Goal: Complete application form: Complete application form

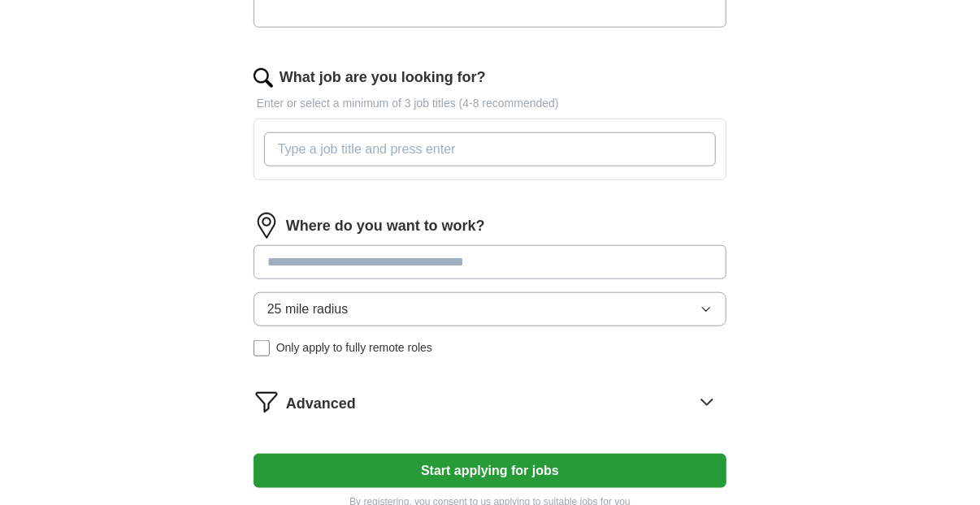
scroll to position [569, 0]
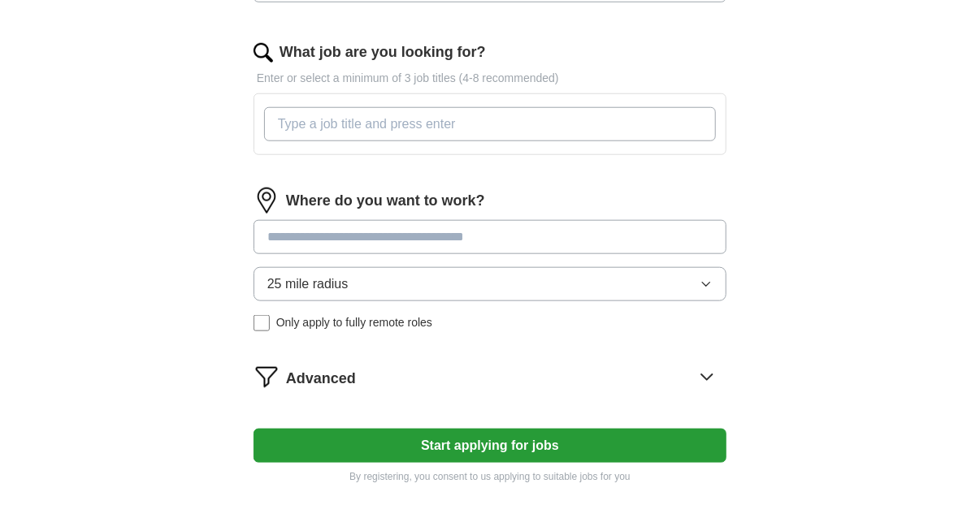
click at [278, 232] on input at bounding box center [490, 237] width 473 height 34
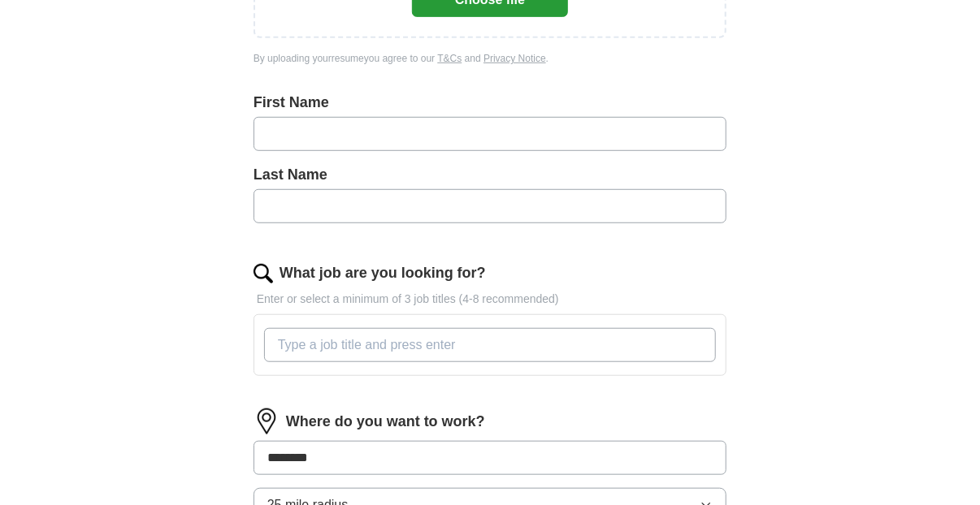
scroll to position [323, 0]
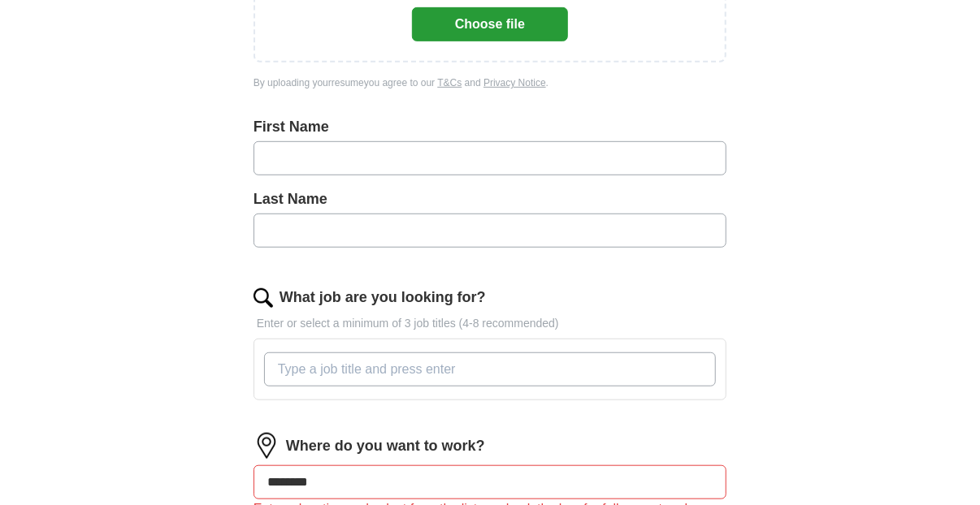
click at [477, 373] on input "What job are you looking for?" at bounding box center [490, 370] width 452 height 34
click at [469, 370] on input "What job are you looking for?" at bounding box center [490, 370] width 452 height 34
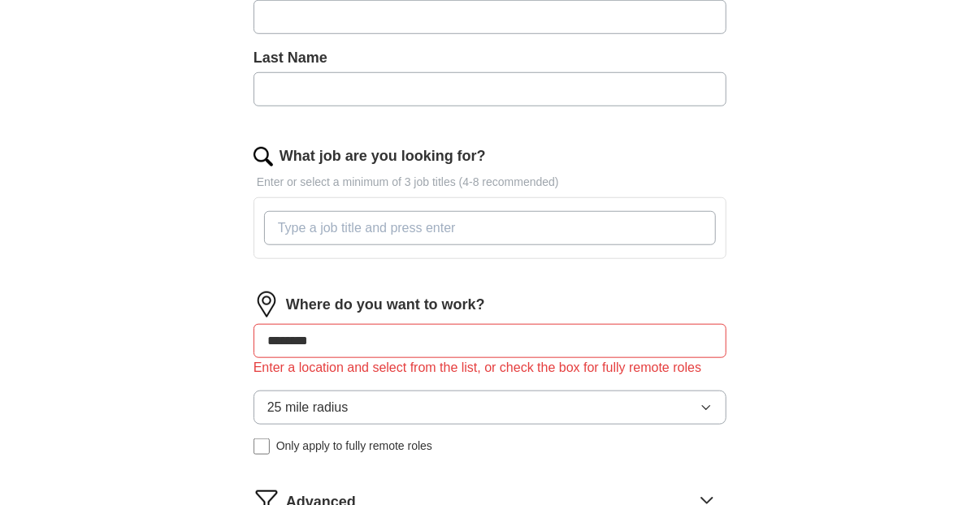
scroll to position [485, 0]
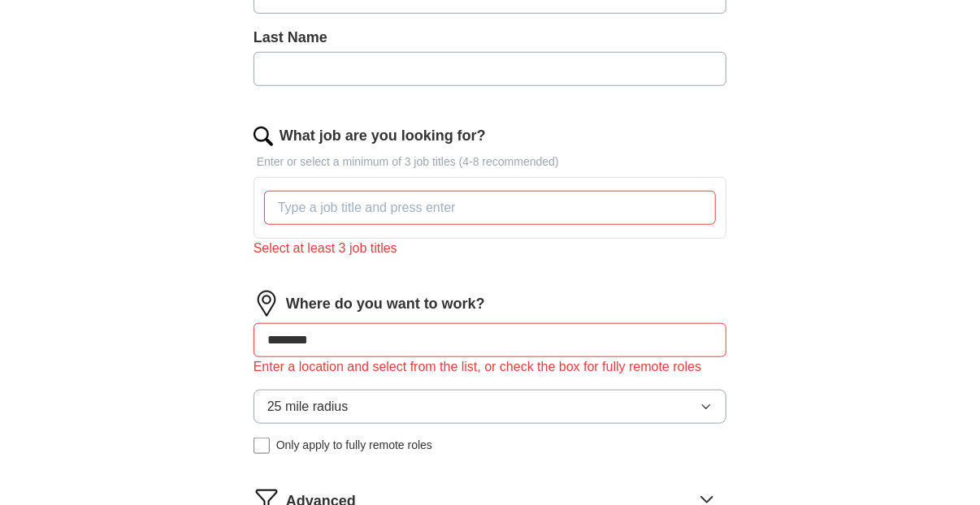
click at [332, 323] on input "********" at bounding box center [490, 340] width 473 height 34
click at [266, 336] on input "********" at bounding box center [490, 340] width 473 height 34
drag, startPoint x: 336, startPoint y: 338, endPoint x: 217, endPoint y: 353, distance: 119.5
click at [218, 353] on div "**********" at bounding box center [490, 142] width 624 height 974
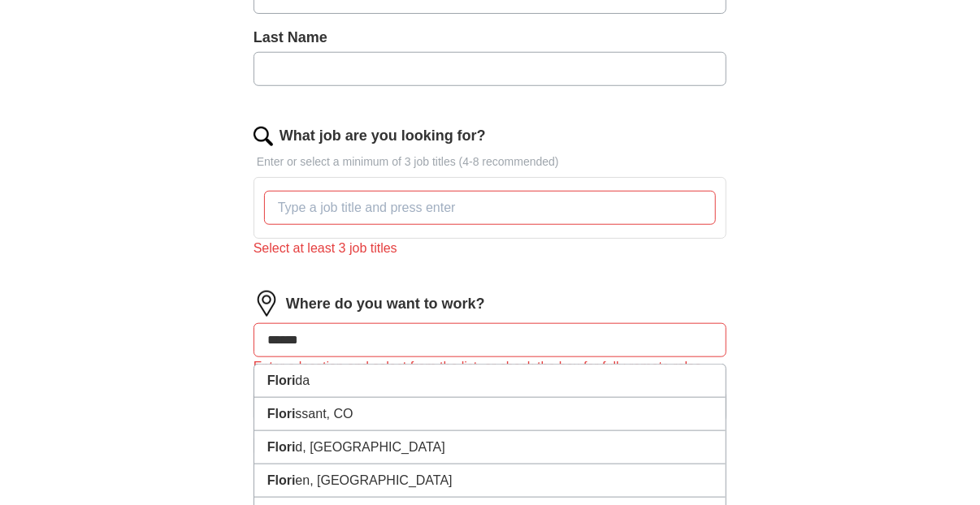
type input "*******"
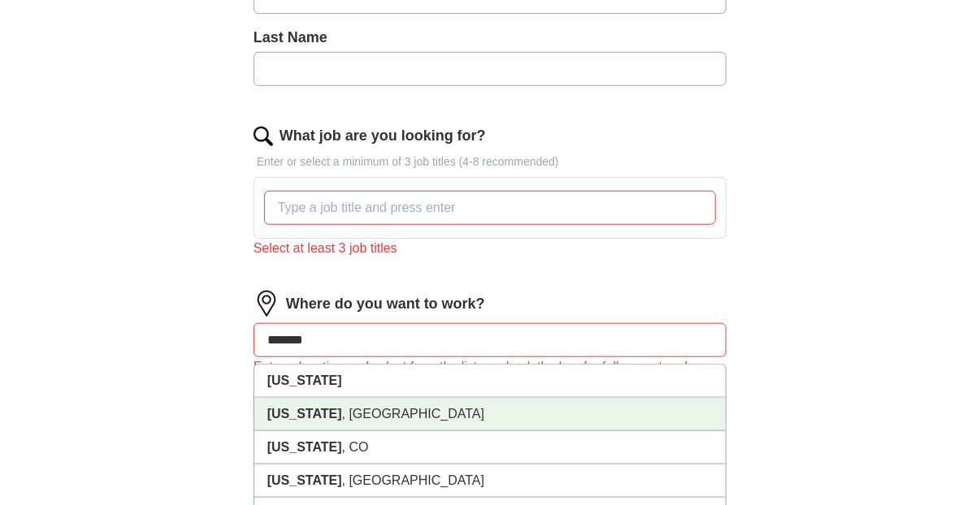
click at [267, 407] on strong "[US_STATE]" at bounding box center [304, 414] width 75 height 14
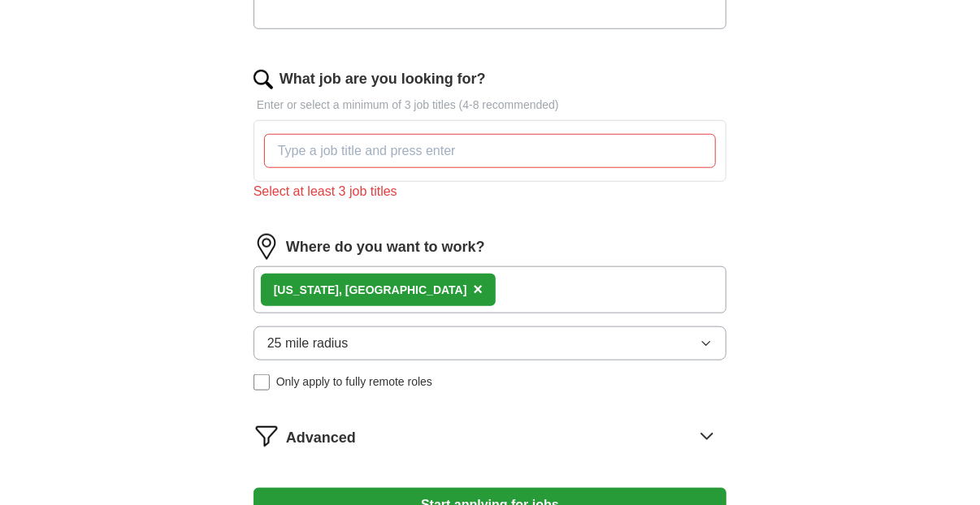
scroll to position [567, 0]
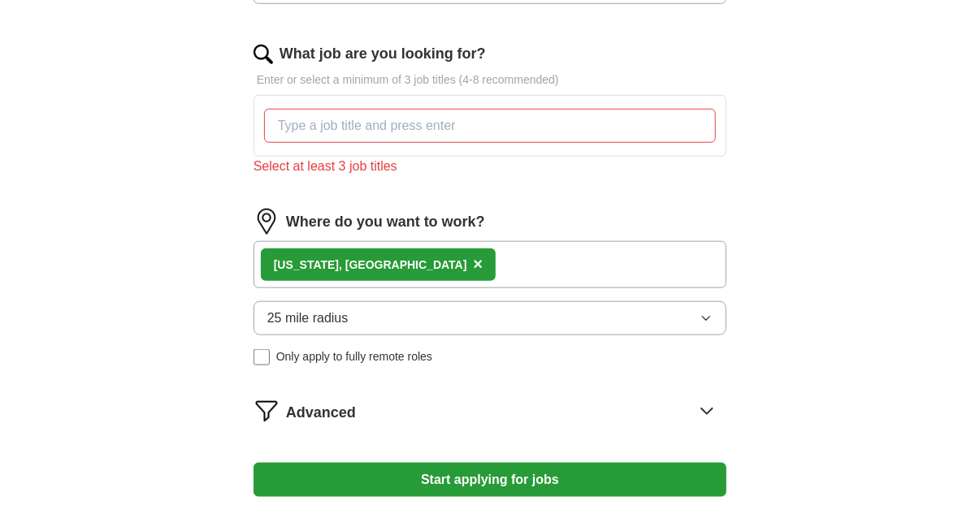
click at [326, 126] on input "What job are you looking for?" at bounding box center [490, 126] width 452 height 34
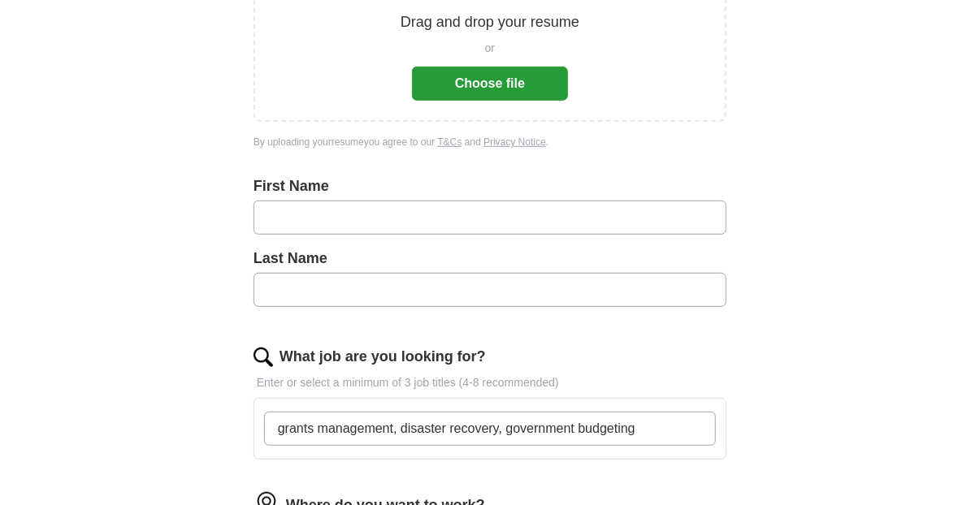
scroll to position [244, 0]
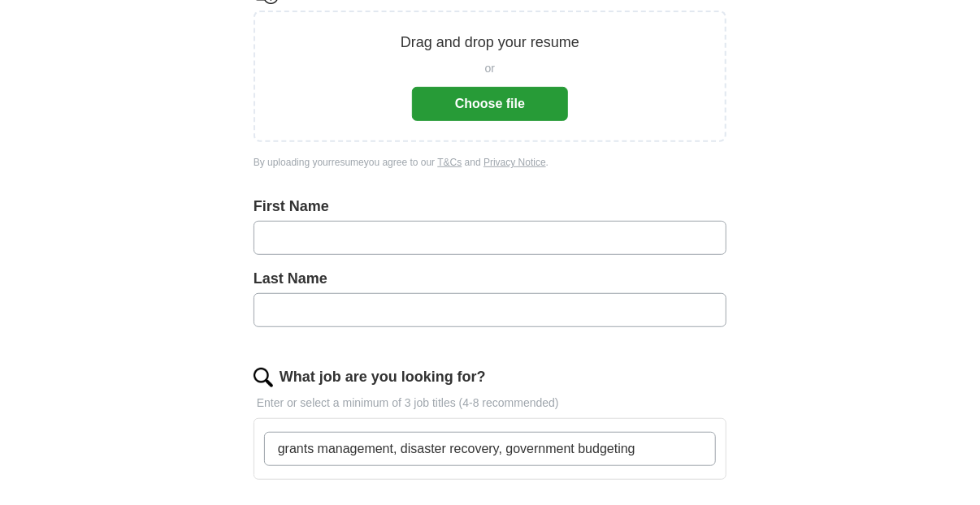
type input "grants management, disaster recovery, government budgeting"
click at [268, 239] on input "text" at bounding box center [490, 238] width 473 height 34
type input "********"
type input "******"
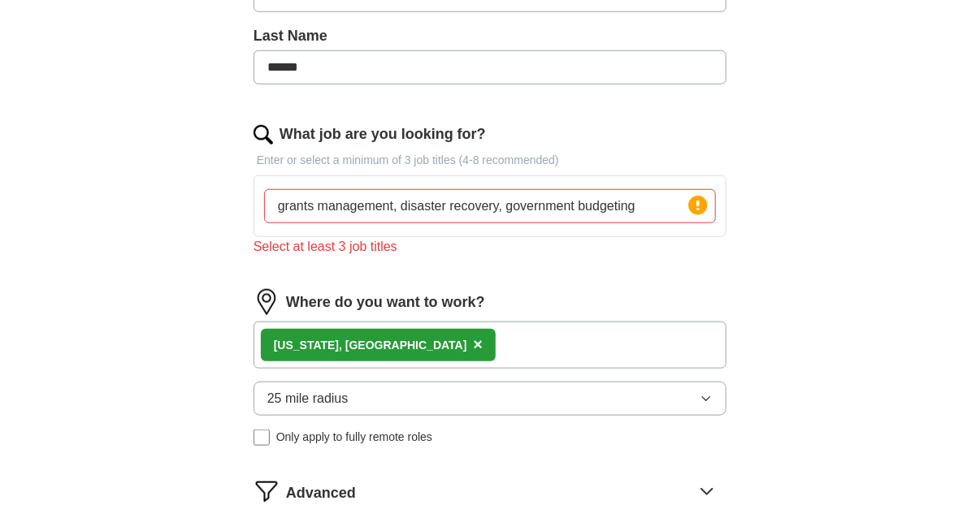
scroll to position [488, 0]
click at [636, 200] on input "grants management, disaster recovery, government budgeting" at bounding box center [490, 206] width 452 height 34
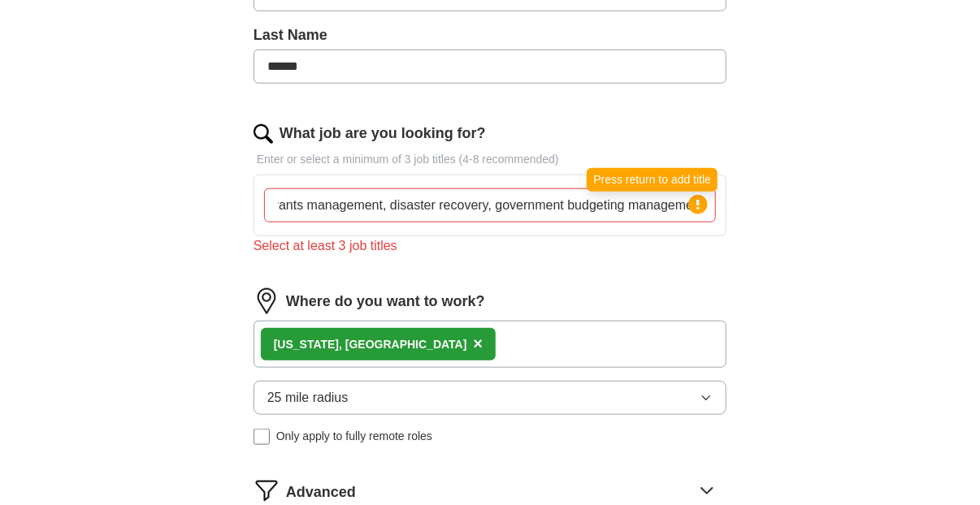
type input "grants management, disaster recovery, government budgeting management"
click at [702, 198] on circle at bounding box center [698, 204] width 19 height 19
click at [701, 198] on circle at bounding box center [698, 204] width 19 height 19
click at [341, 239] on div "Select at least 3 job titles" at bounding box center [490, 246] width 473 height 20
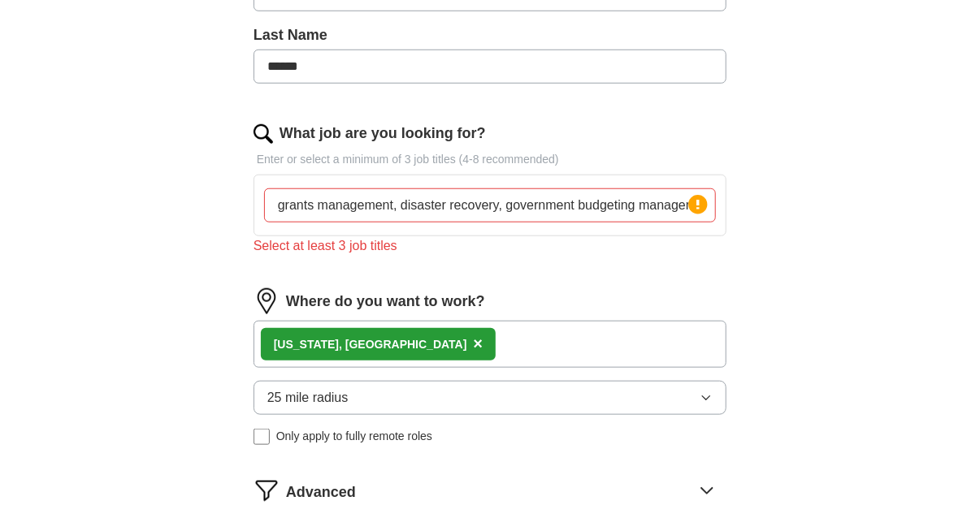
click at [308, 156] on p "Enter or select a minimum of 3 job titles (4-8 recommended)" at bounding box center [490, 159] width 473 height 17
click at [401, 202] on input "grants management, disaster recovery, government budgeting management" at bounding box center [490, 206] width 452 height 34
click at [354, 241] on div "Select at least 3 job titles" at bounding box center [490, 246] width 473 height 20
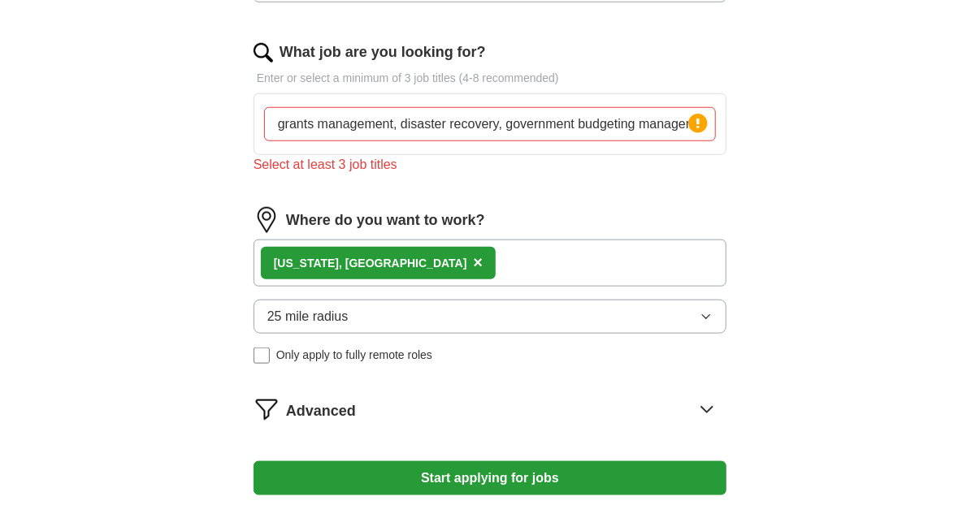
click at [522, 181] on div "What job are you looking for? Enter or select a minimum of 3 job titles (4-8 re…" at bounding box center [490, 114] width 473 height 146
click at [698, 120] on icon at bounding box center [697, 124] width 3 height 10
click at [684, 129] on input "grants management, disaster recovery, government budgeting management" at bounding box center [490, 124] width 452 height 34
click at [399, 121] on input "grants management, disaster recovery, government budgeting management" at bounding box center [490, 124] width 452 height 34
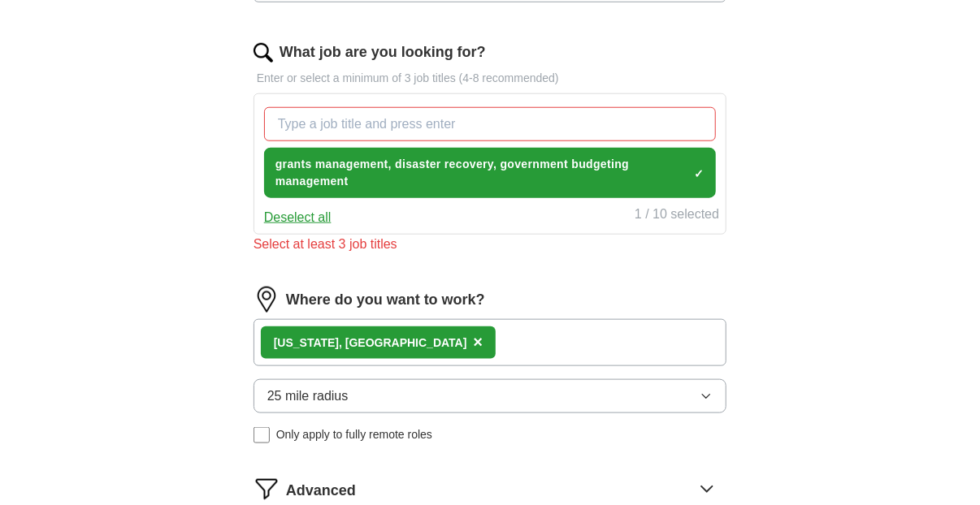
click at [819, 129] on div "ApplyIQ Let ApplyIQ do the hard work of searching and applying for jobs. Just t…" at bounding box center [490, 50] width 832 height 1139
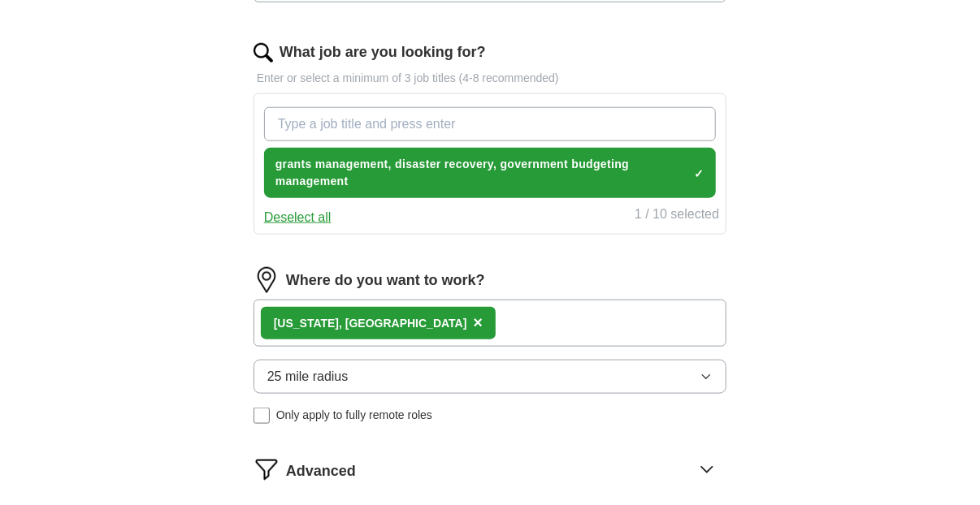
click at [289, 126] on input "What job are you looking for?" at bounding box center [490, 124] width 452 height 34
type input "disaster recovery"
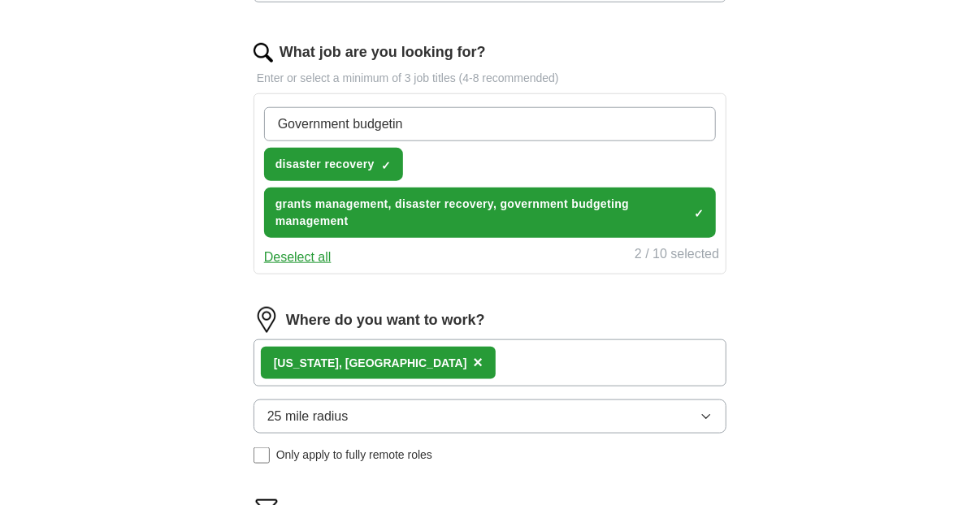
type input "Government budgeting"
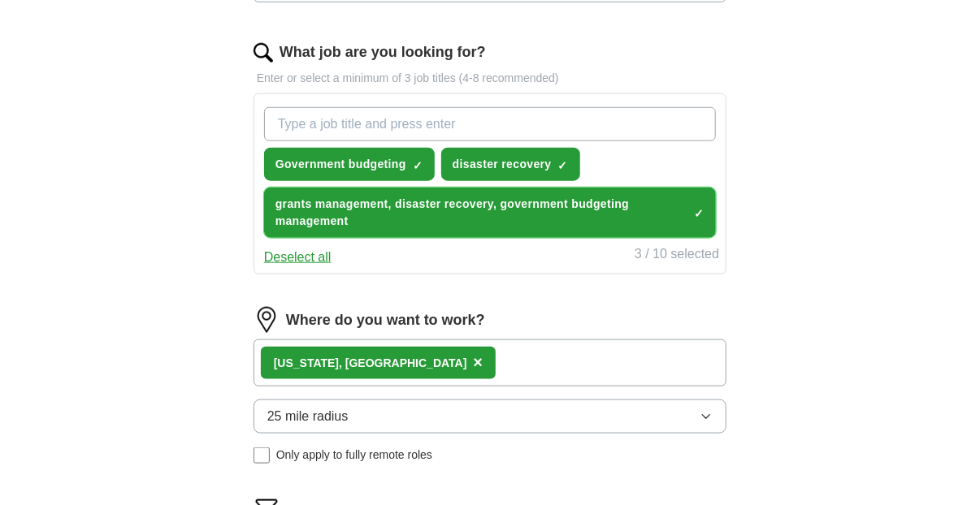
click at [407, 198] on span "grants management, disaster recovery, government budgeting management" at bounding box center [481, 213] width 412 height 34
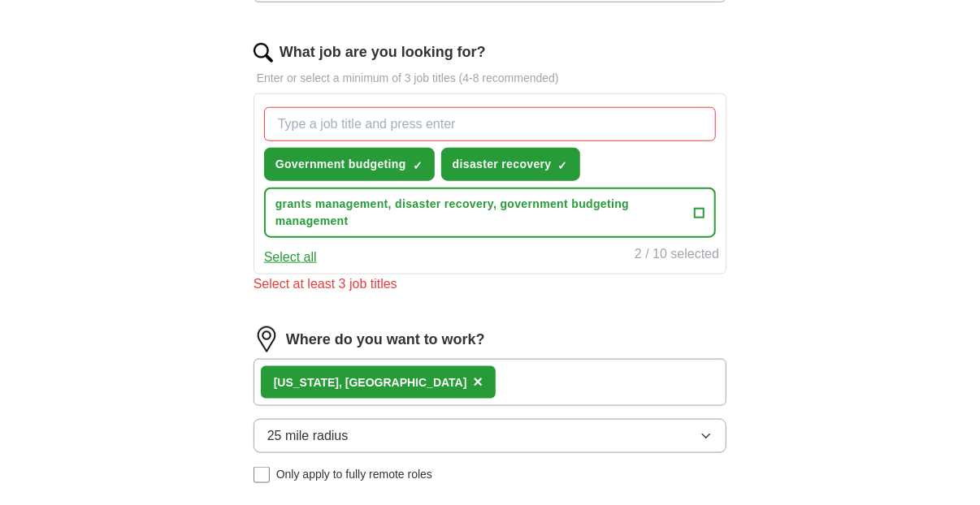
click at [807, 150] on div "ApplyIQ Let ApplyIQ do the hard work of searching and applying for jobs. Just t…" at bounding box center [490, 70] width 832 height 1178
click at [427, 291] on div "What job are you looking for? Enter or select a minimum of 3 job titles (4-8 re…" at bounding box center [490, 174] width 473 height 266
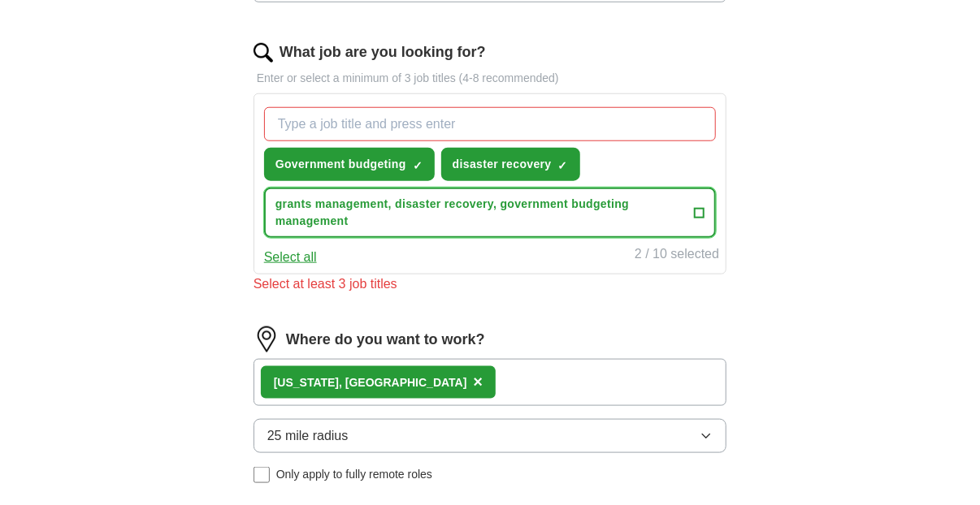
click at [696, 206] on span "+" at bounding box center [700, 212] width 10 height 13
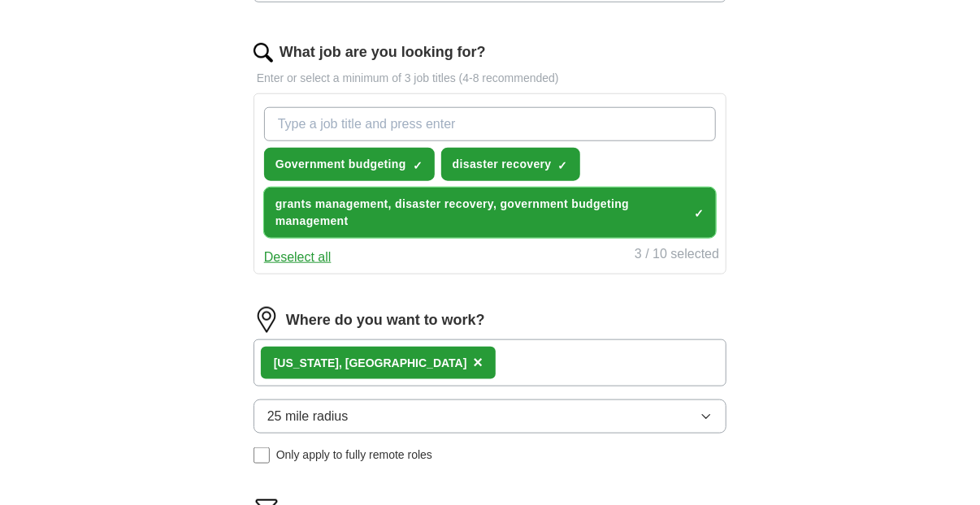
click at [649, 202] on span "grants management, disaster recovery, government budgeting management" at bounding box center [481, 213] width 412 height 34
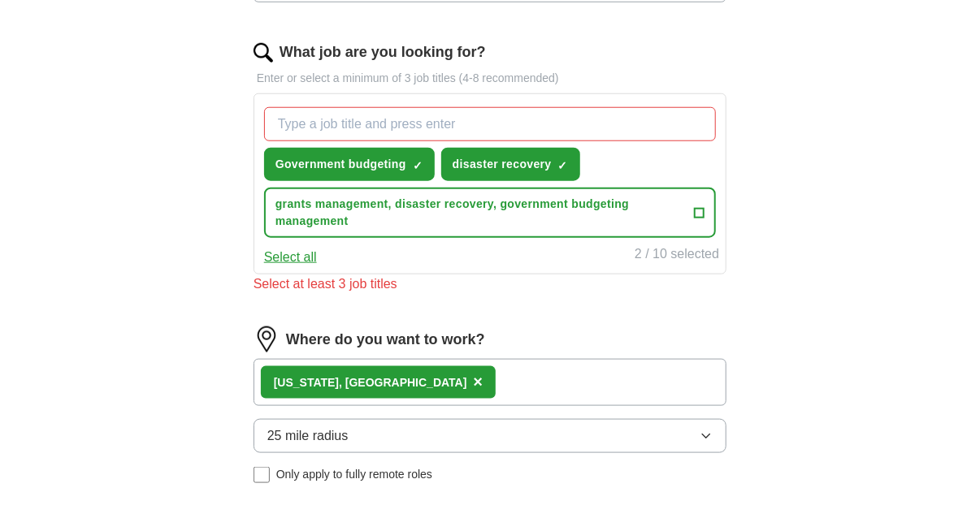
click at [291, 129] on input "What job are you looking for?" at bounding box center [490, 124] width 452 height 34
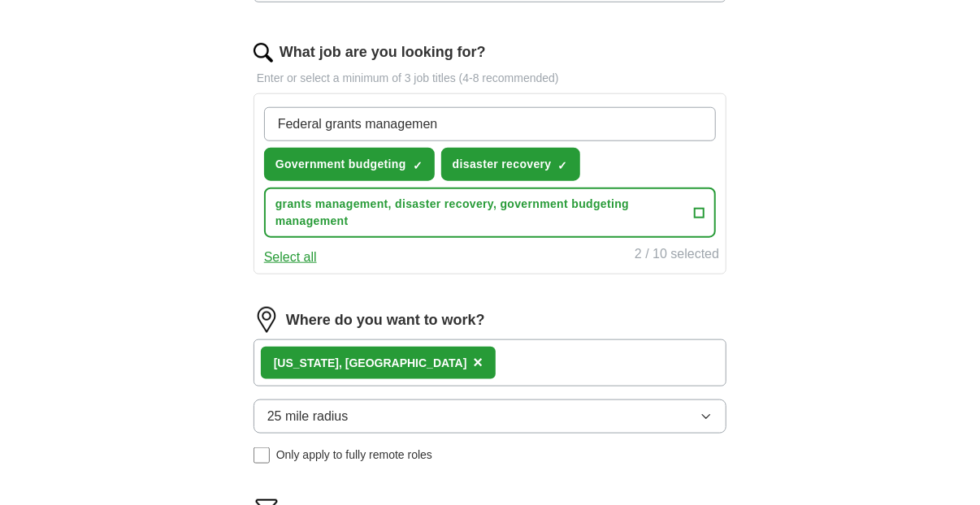
type input "Federal grants management"
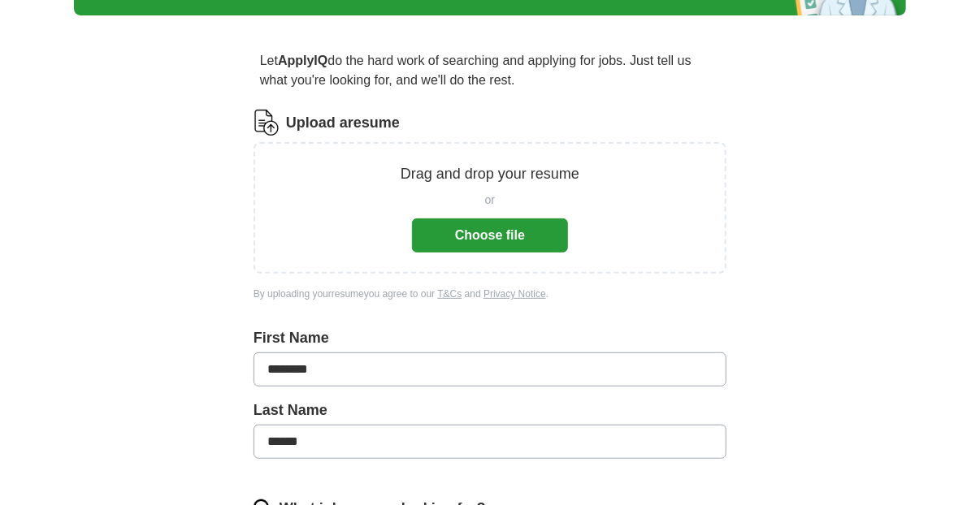
scroll to position [89, 0]
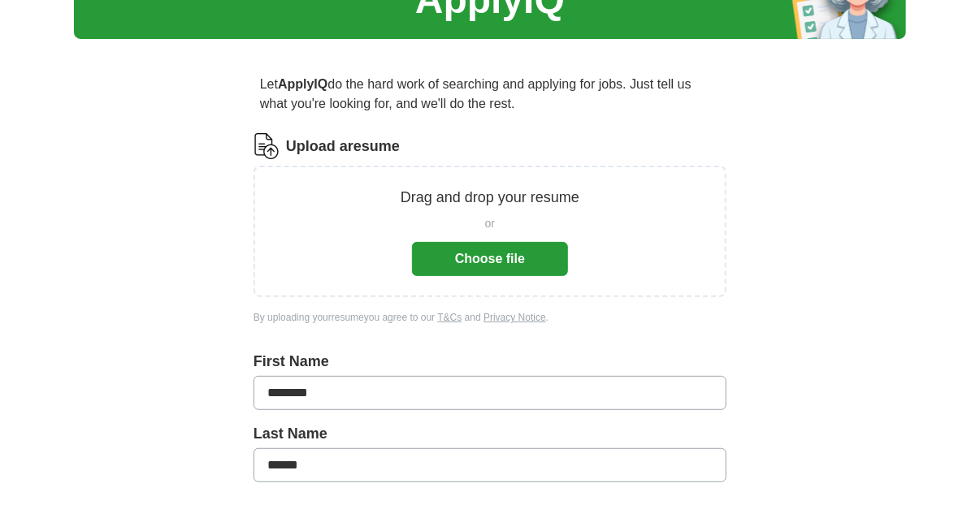
click at [473, 254] on button "Choose file" at bounding box center [490, 259] width 156 height 34
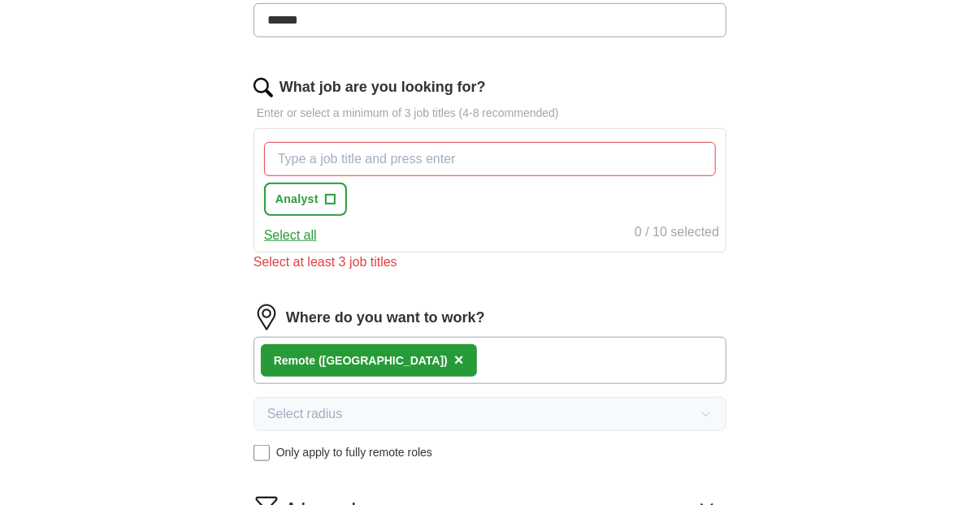
scroll to position [495, 0]
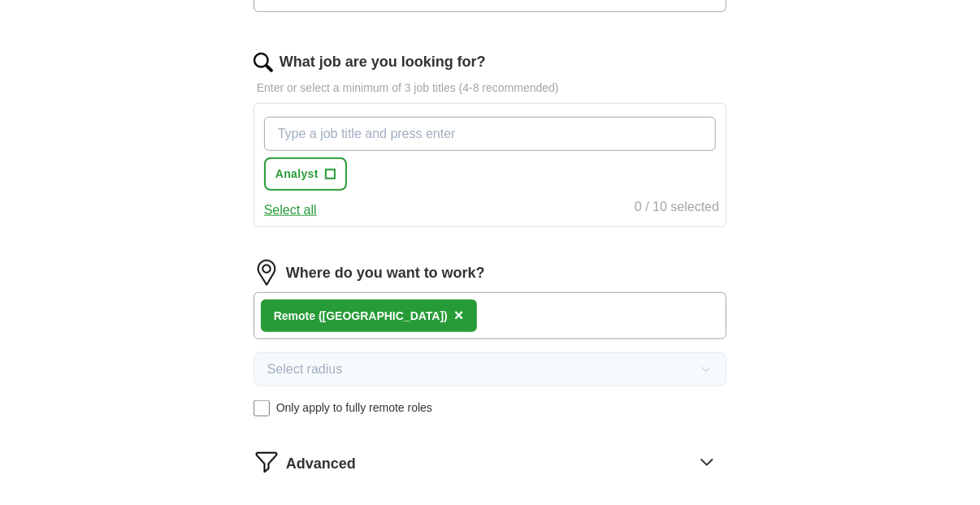
click at [400, 131] on input "What job are you looking for?" at bounding box center [490, 134] width 452 height 34
type input "budget management"
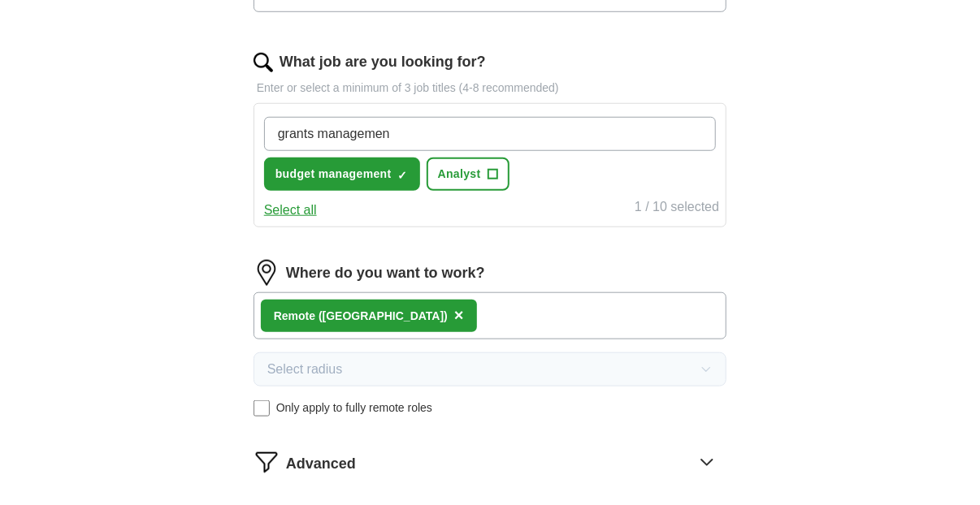
type input "grants management"
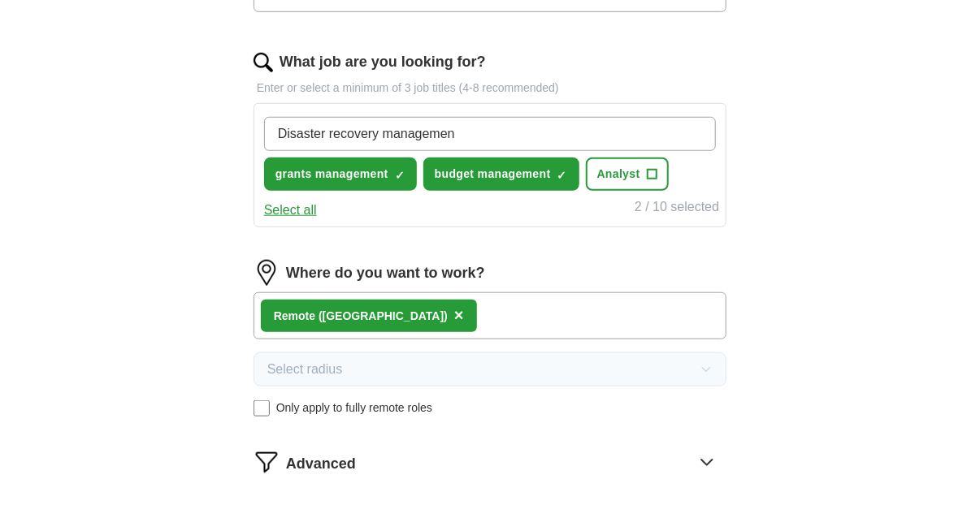
type input "Disaster recovery management"
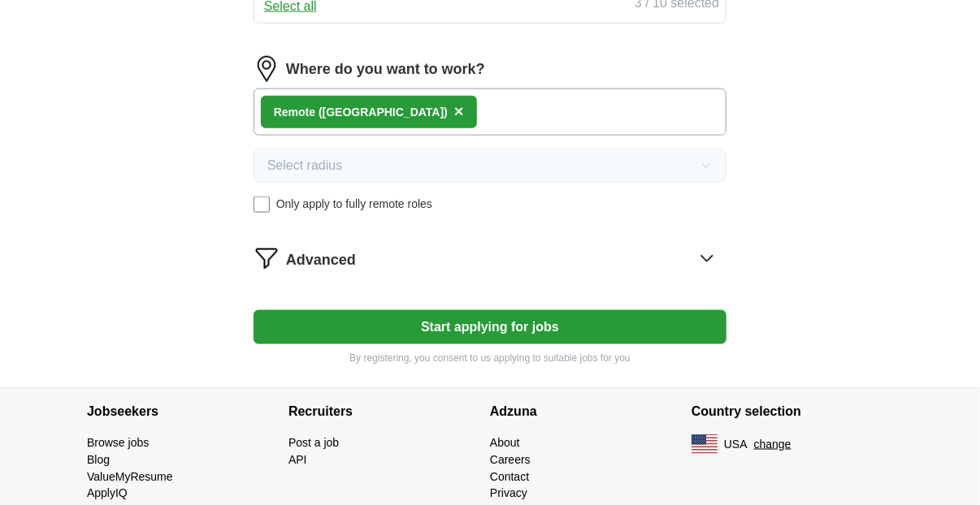
scroll to position [780, 0]
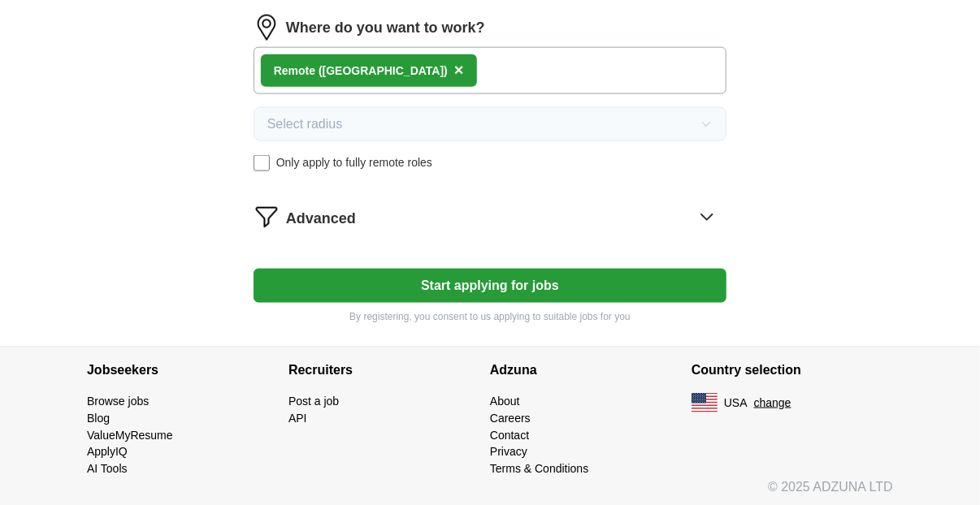
click at [470, 279] on button "Start applying for jobs" at bounding box center [490, 286] width 473 height 34
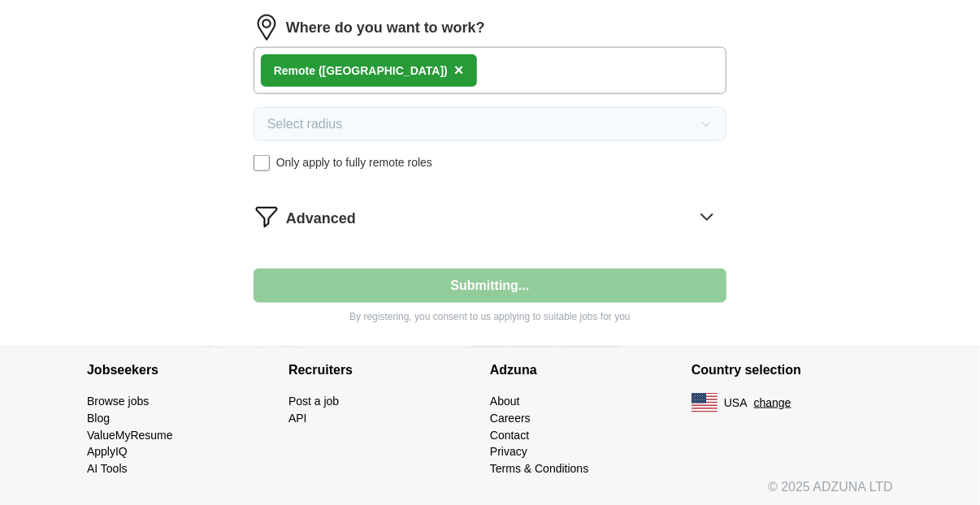
select select "**"
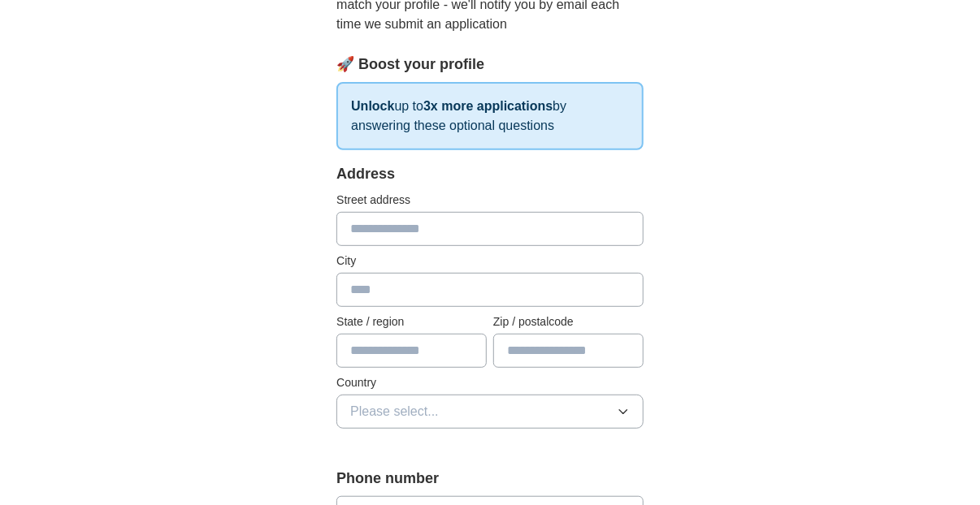
scroll to position [244, 0]
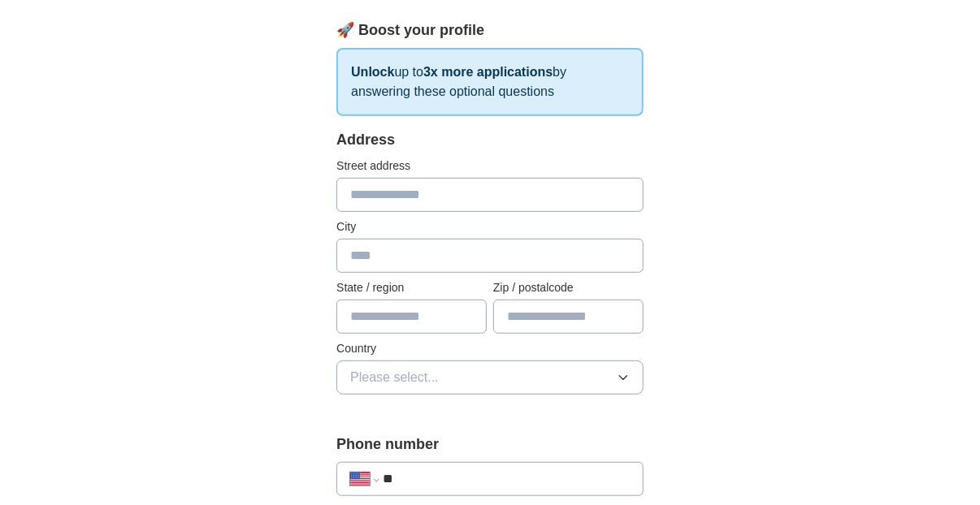
click at [379, 196] on input "text" at bounding box center [489, 195] width 307 height 34
type input "**********"
click at [397, 255] on input "text" at bounding box center [489, 256] width 307 height 34
type input "**********"
type input "*******"
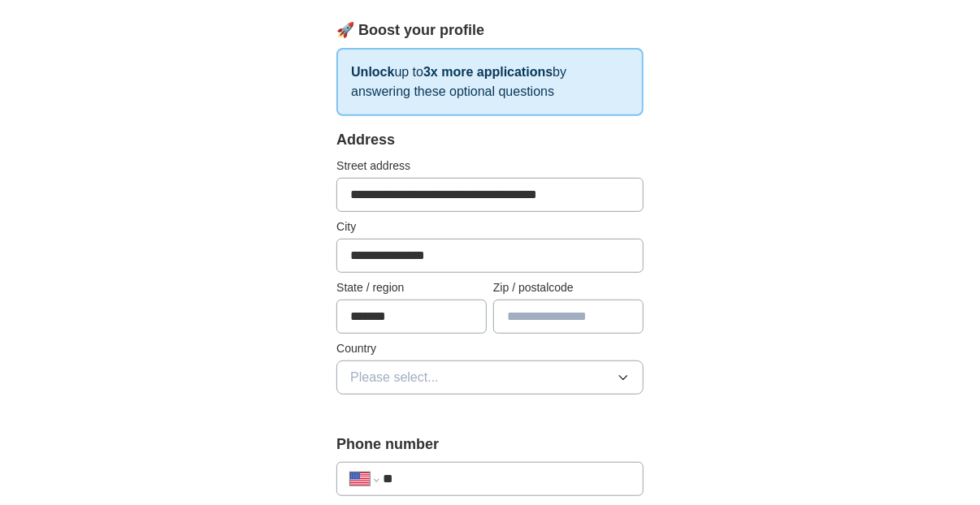
type input "*****"
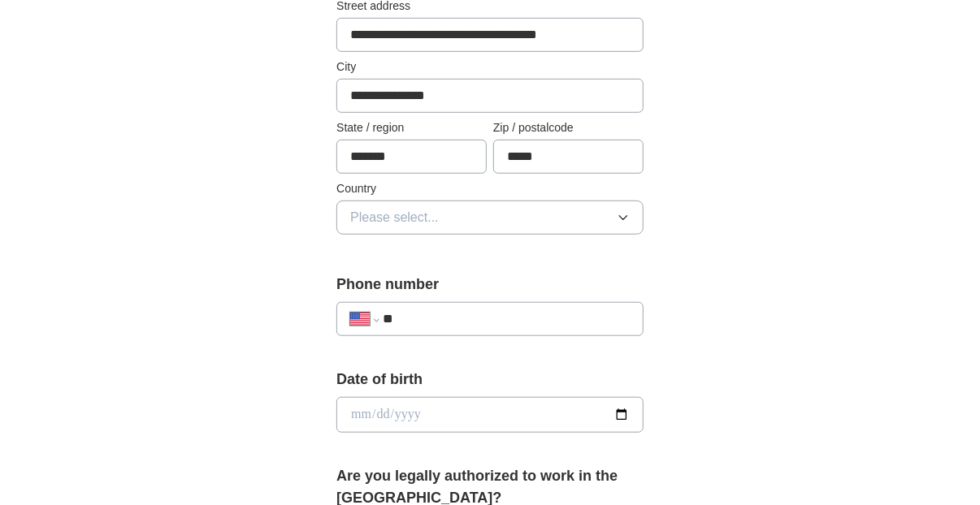
scroll to position [406, 0]
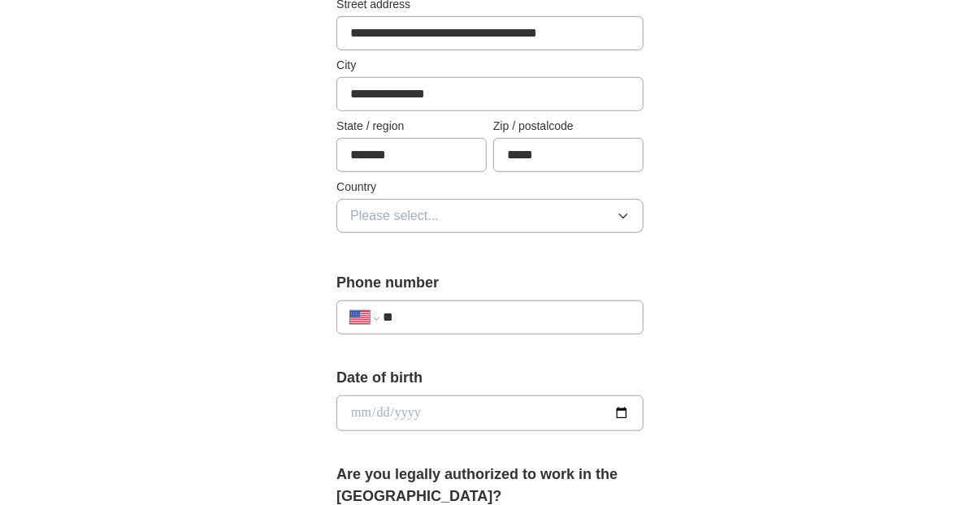
click at [621, 211] on icon "button" at bounding box center [623, 216] width 13 height 13
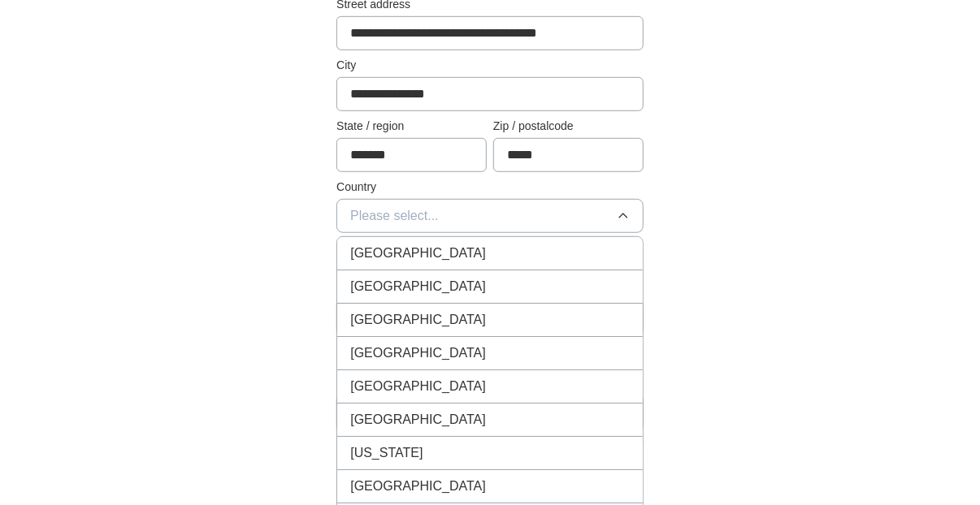
click at [476, 284] on div "[GEOGRAPHIC_DATA]" at bounding box center [490, 287] width 280 height 20
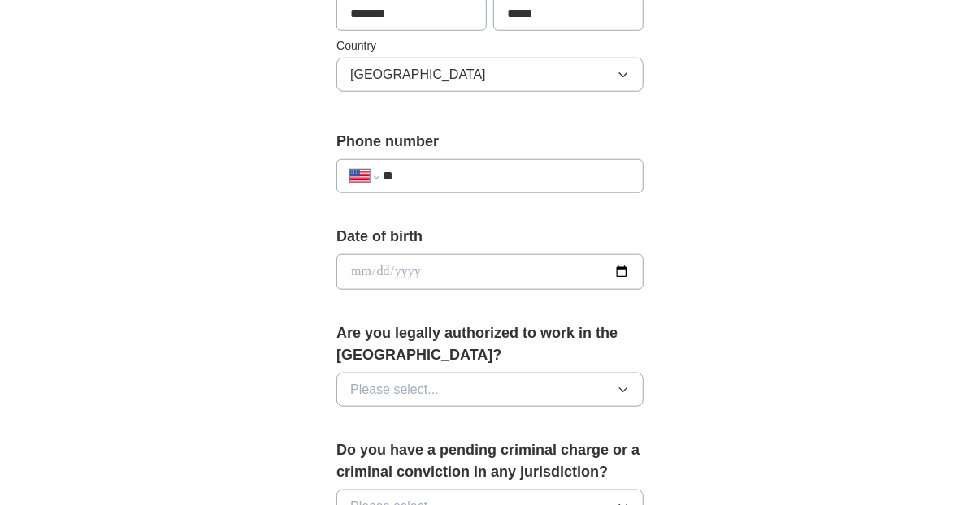
scroll to position [569, 0]
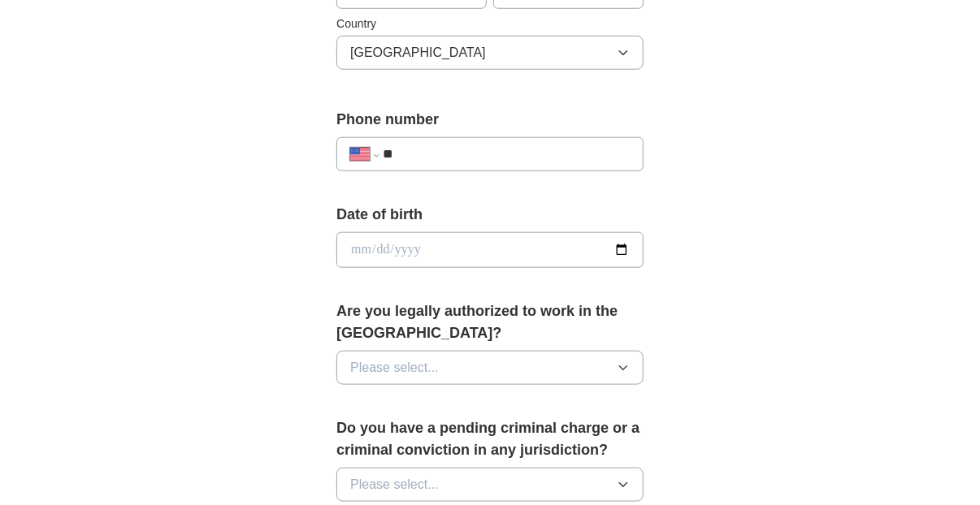
click at [426, 150] on input "**" at bounding box center [506, 155] width 247 height 20
type input "**********"
select select "**"
click at [392, 248] on input "date" at bounding box center [489, 250] width 307 height 36
click at [356, 246] on input "date" at bounding box center [489, 250] width 307 height 36
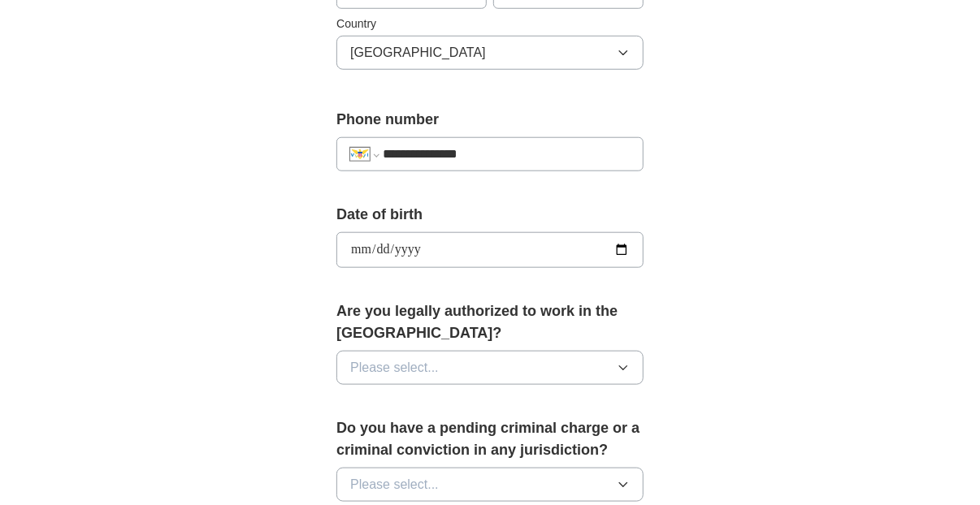
type input "**********"
click at [618, 363] on icon "button" at bounding box center [623, 368] width 13 height 13
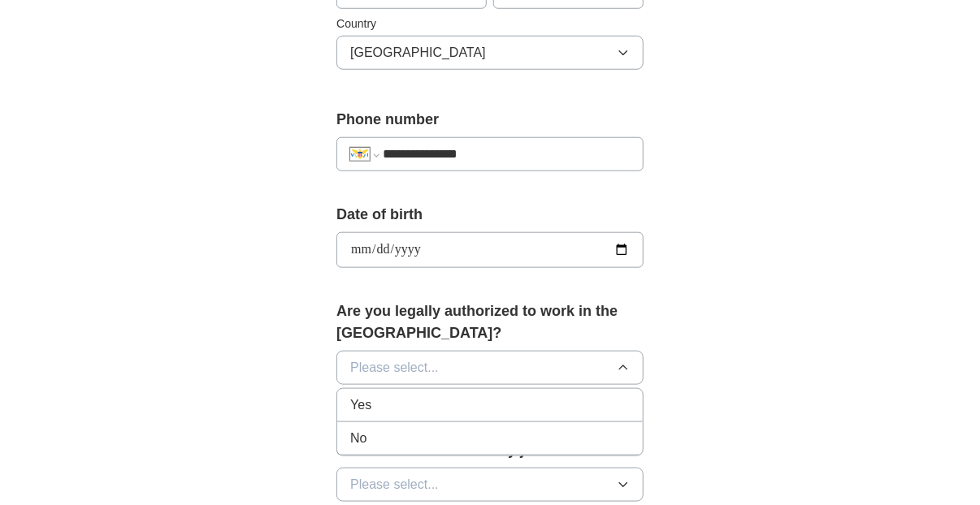
click at [619, 363] on icon "button" at bounding box center [623, 368] width 13 height 13
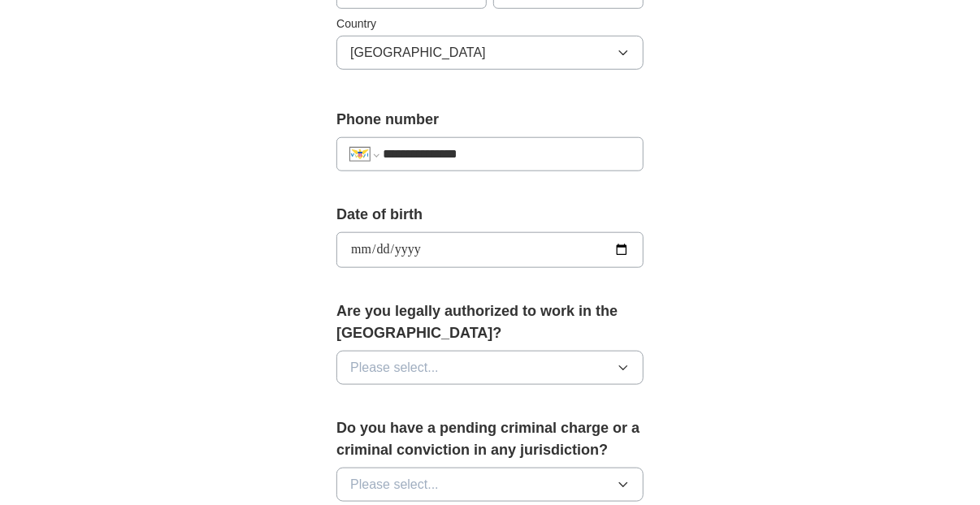
click at [619, 364] on icon "button" at bounding box center [623, 368] width 13 height 13
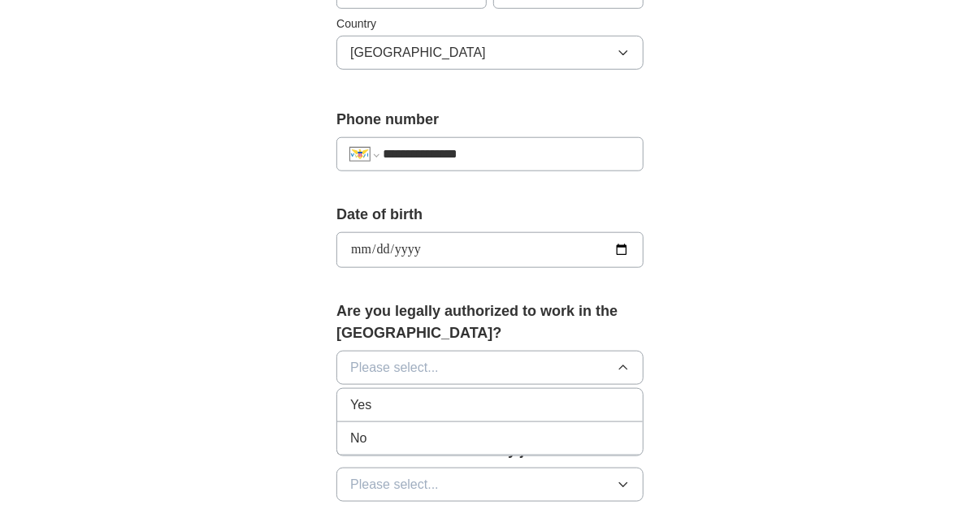
click at [437, 400] on div "Yes" at bounding box center [490, 406] width 280 height 20
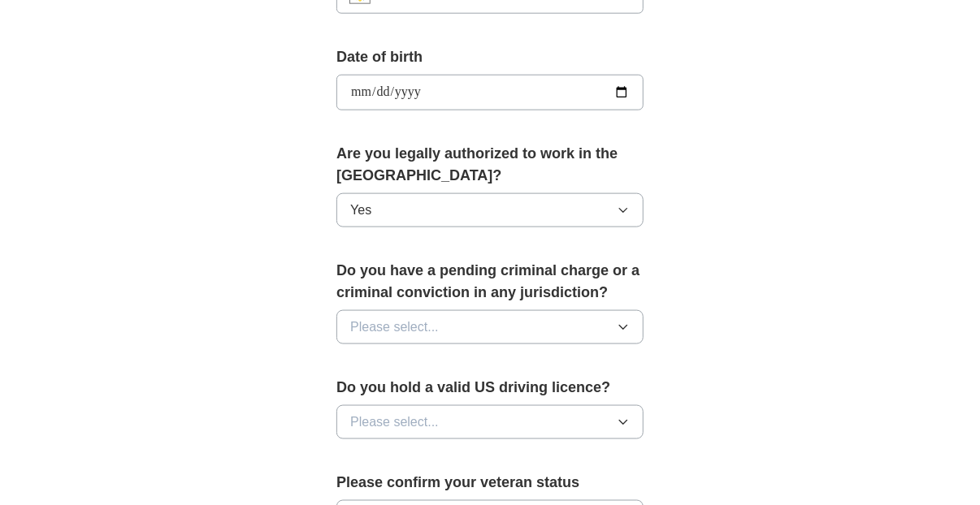
scroll to position [813, 0]
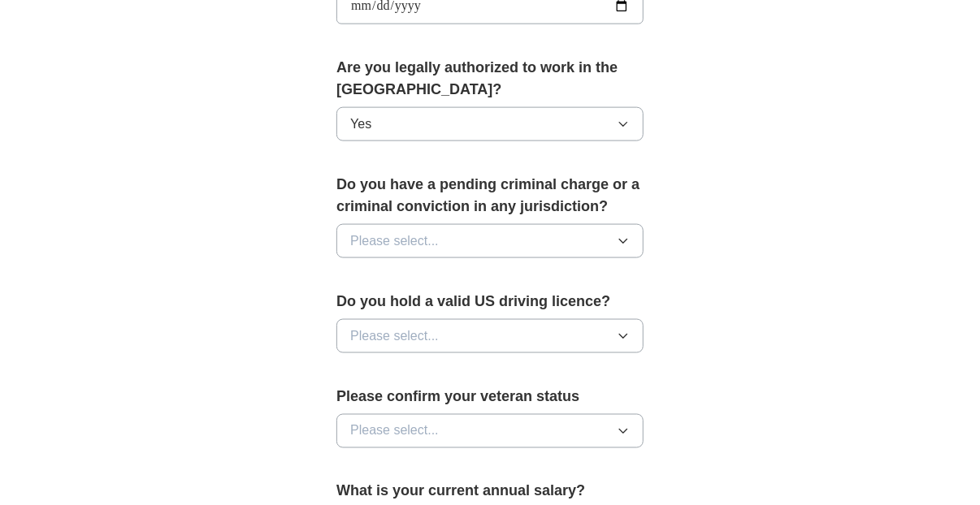
click at [623, 235] on icon "button" at bounding box center [623, 241] width 13 height 13
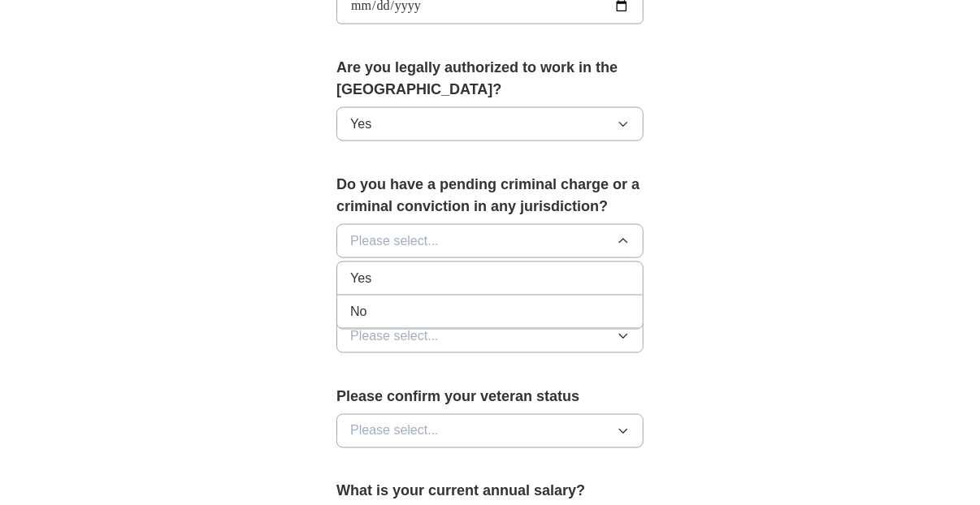
click at [458, 306] on div "No" at bounding box center [490, 312] width 280 height 20
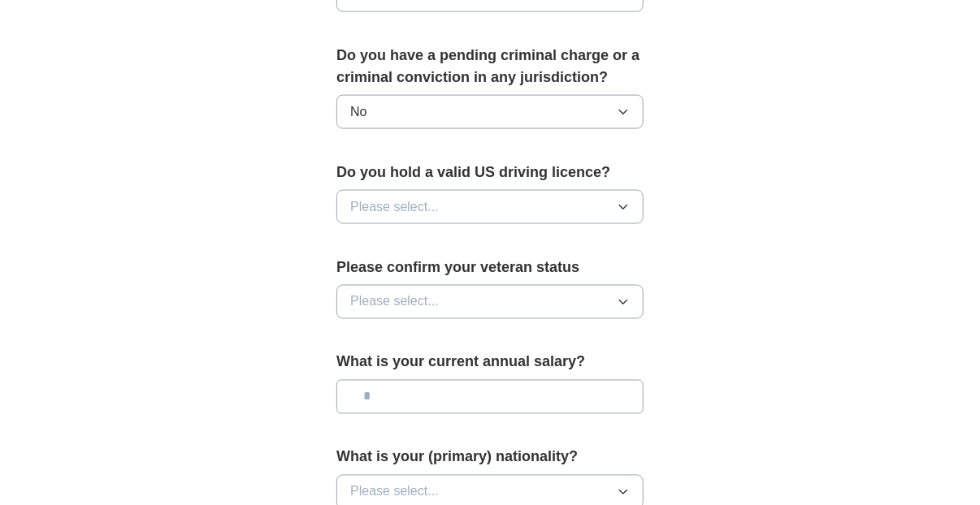
scroll to position [975, 0]
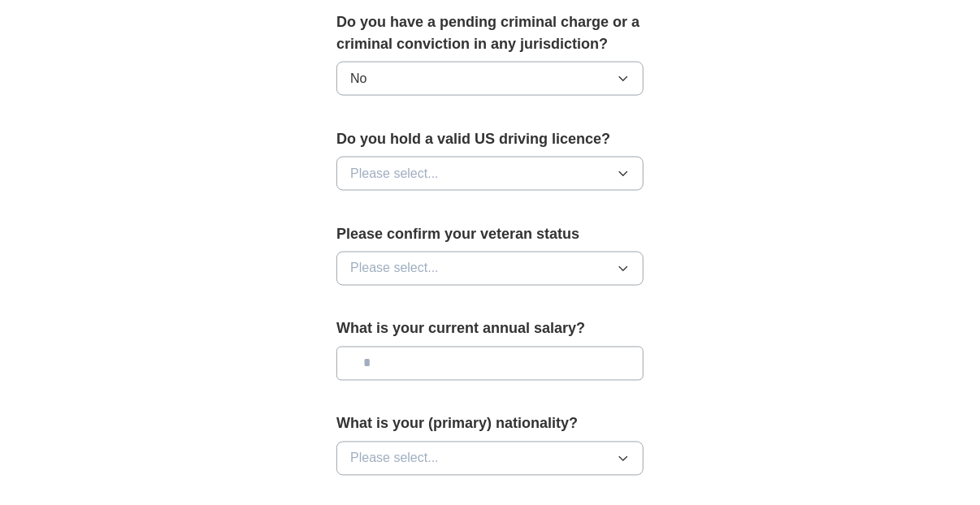
click at [622, 167] on icon "button" at bounding box center [623, 173] width 13 height 13
click at [618, 167] on icon "button" at bounding box center [623, 173] width 13 height 13
click at [428, 206] on div "Yes" at bounding box center [490, 212] width 280 height 20
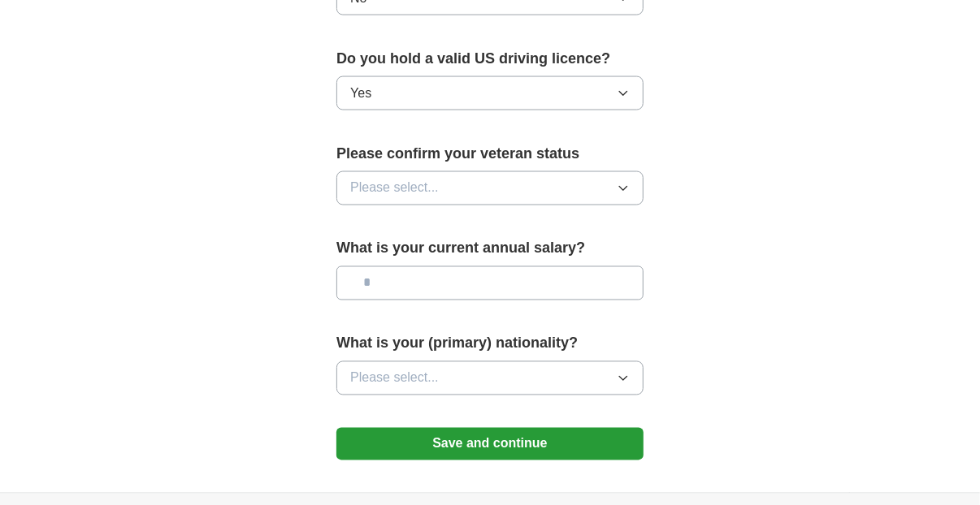
click at [621, 182] on icon "button" at bounding box center [623, 188] width 13 height 13
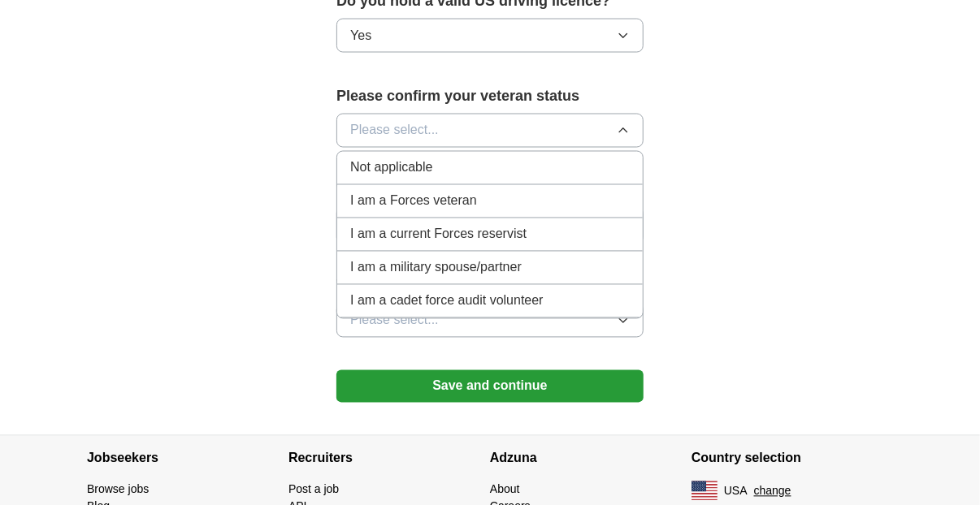
scroll to position [1138, 0]
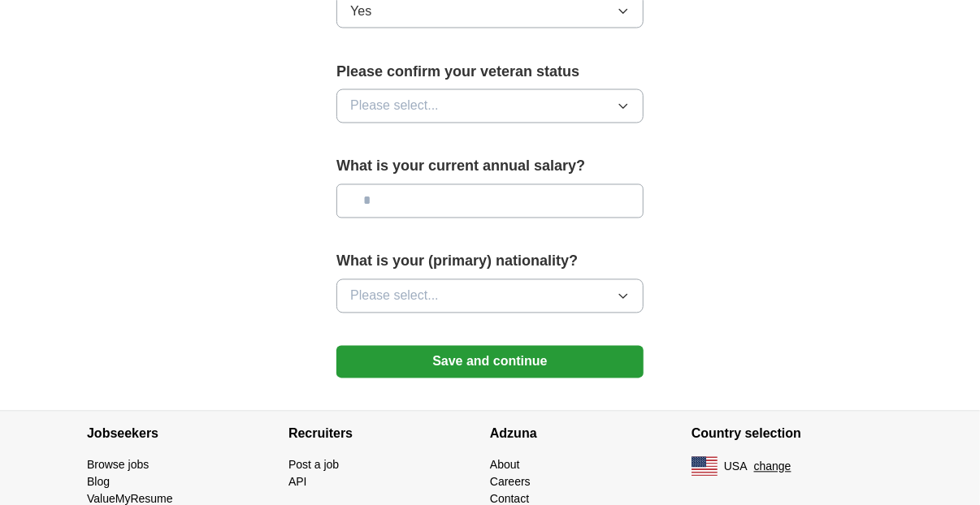
click at [622, 290] on icon "button" at bounding box center [623, 296] width 13 height 13
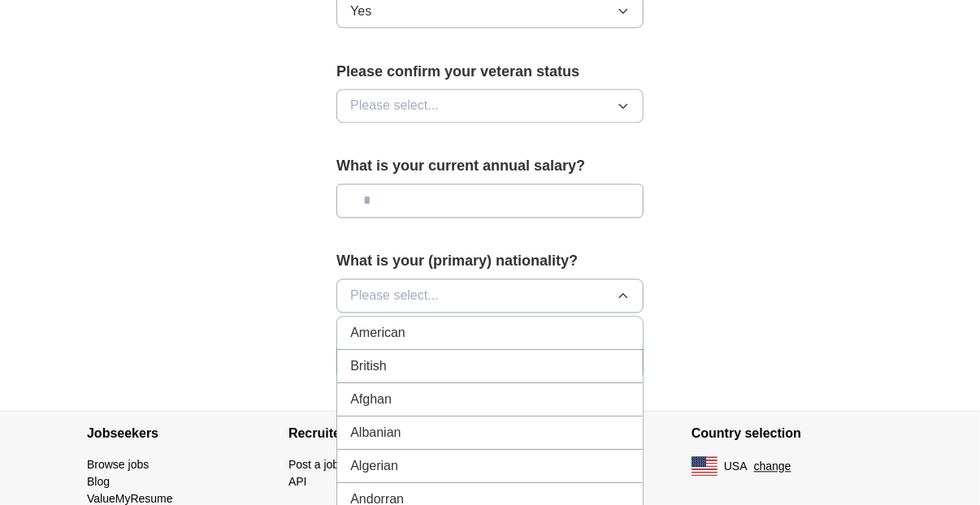
click at [623, 100] on icon "button" at bounding box center [623, 106] width 13 height 13
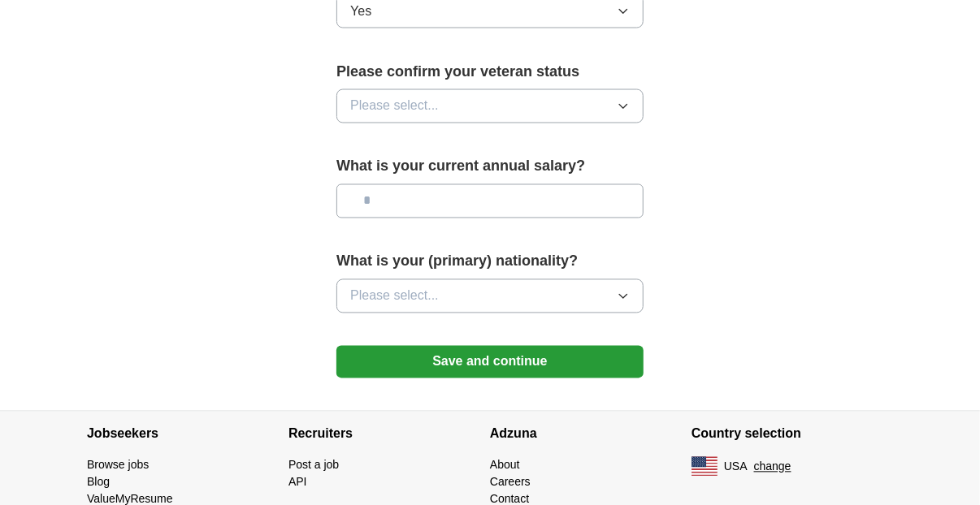
click at [623, 100] on icon "button" at bounding box center [623, 106] width 13 height 13
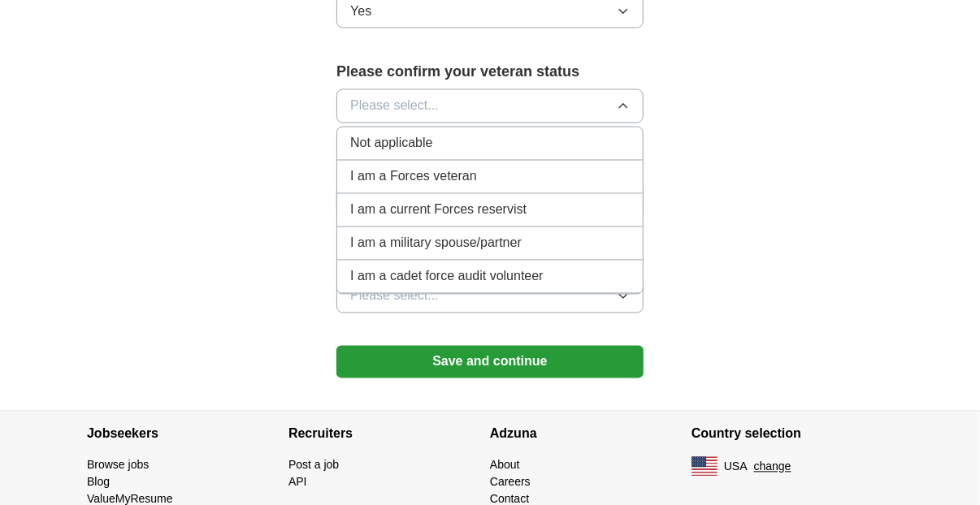
click at [467, 136] on div "Not applicable" at bounding box center [490, 144] width 280 height 20
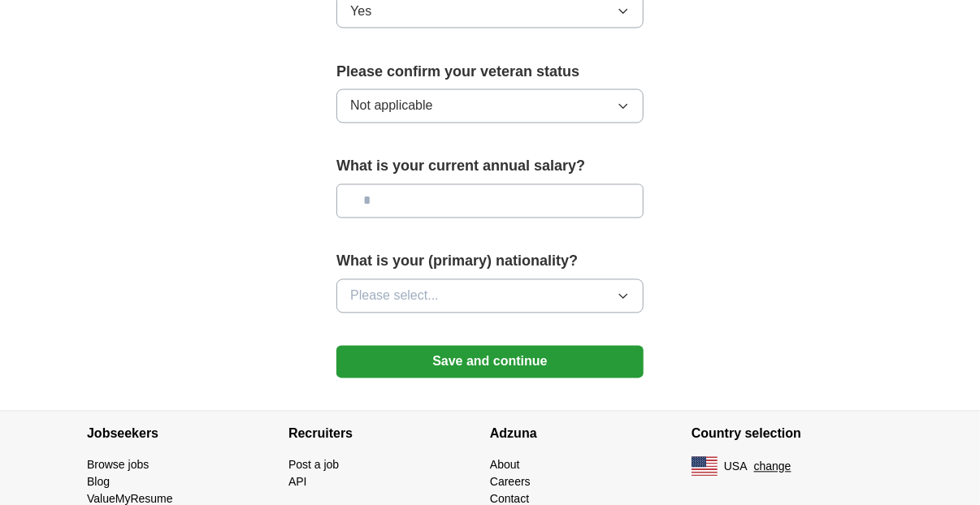
click at [394, 192] on input "text" at bounding box center [489, 201] width 307 height 34
click at [371, 191] on input "text" at bounding box center [489, 201] width 307 height 34
click at [623, 290] on icon "button" at bounding box center [623, 296] width 13 height 13
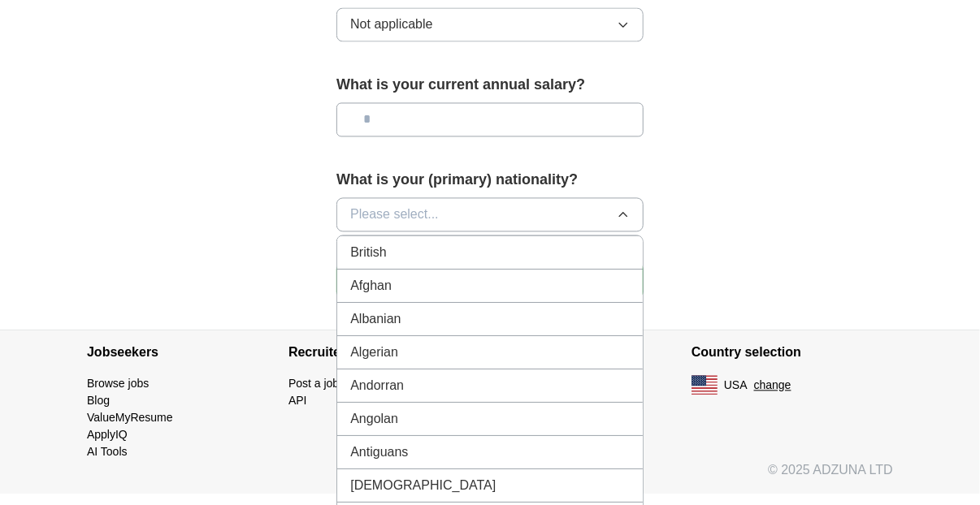
scroll to position [0, 0]
click at [486, 243] on div "American" at bounding box center [490, 253] width 280 height 20
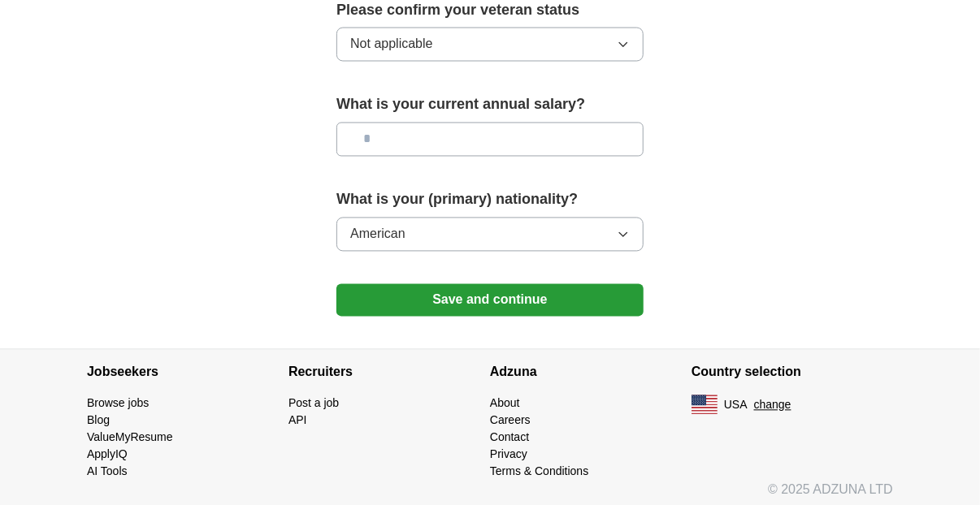
click at [460, 290] on button "Save and continue" at bounding box center [489, 300] width 307 height 33
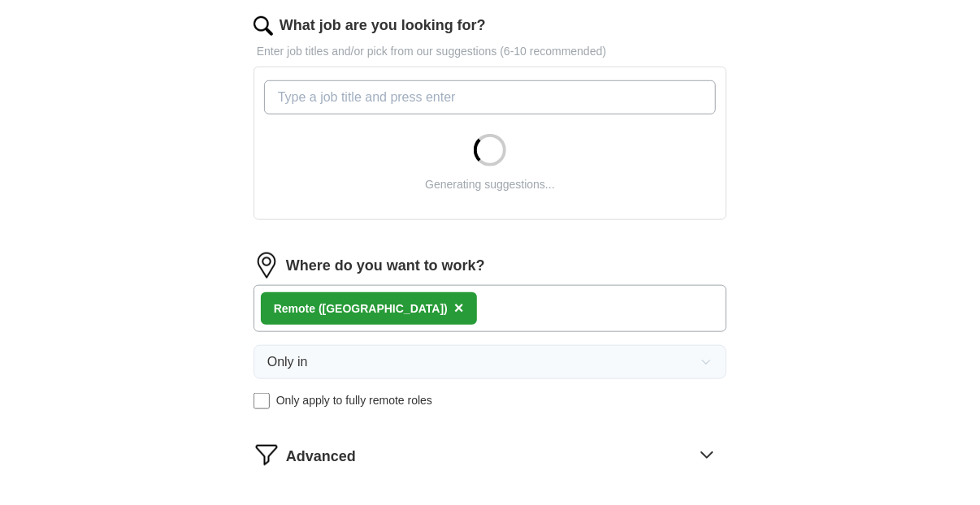
scroll to position [569, 0]
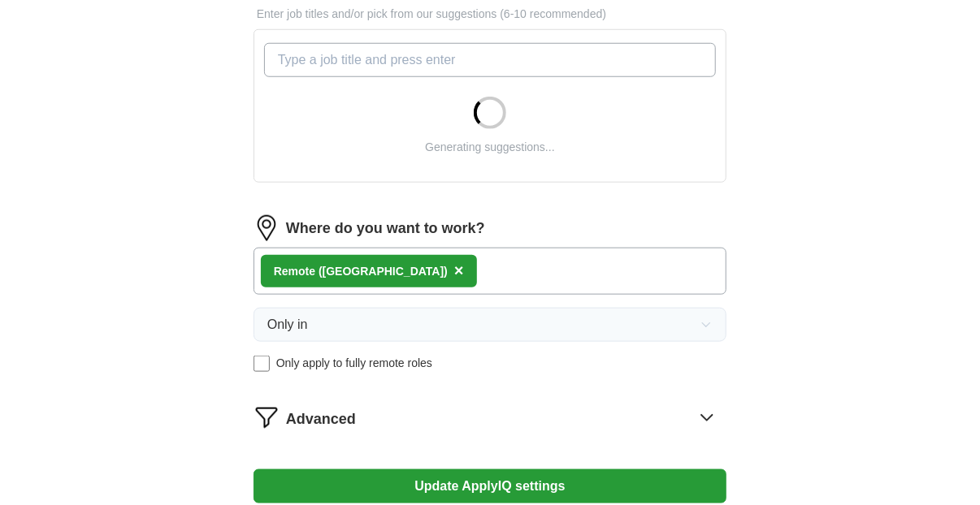
click at [454, 263] on span "×" at bounding box center [459, 271] width 10 height 18
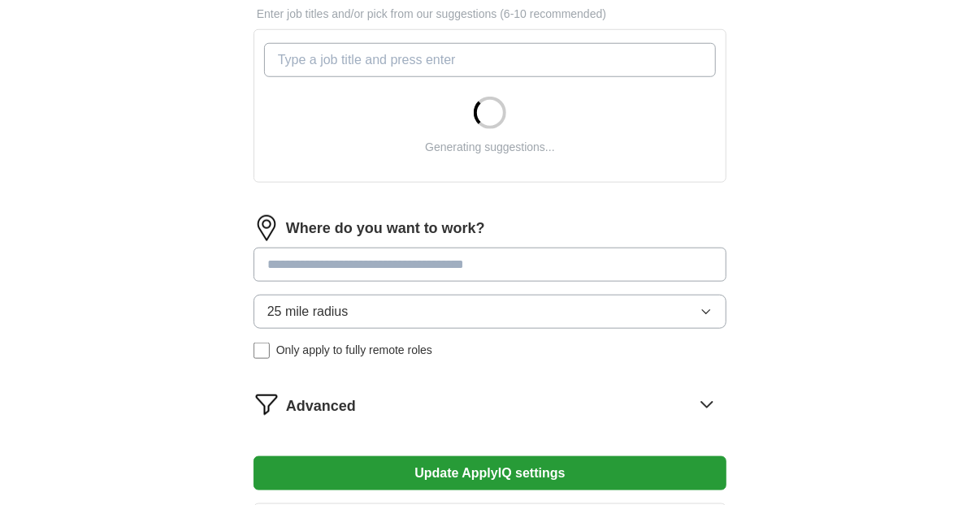
click at [270, 264] on input at bounding box center [490, 265] width 473 height 34
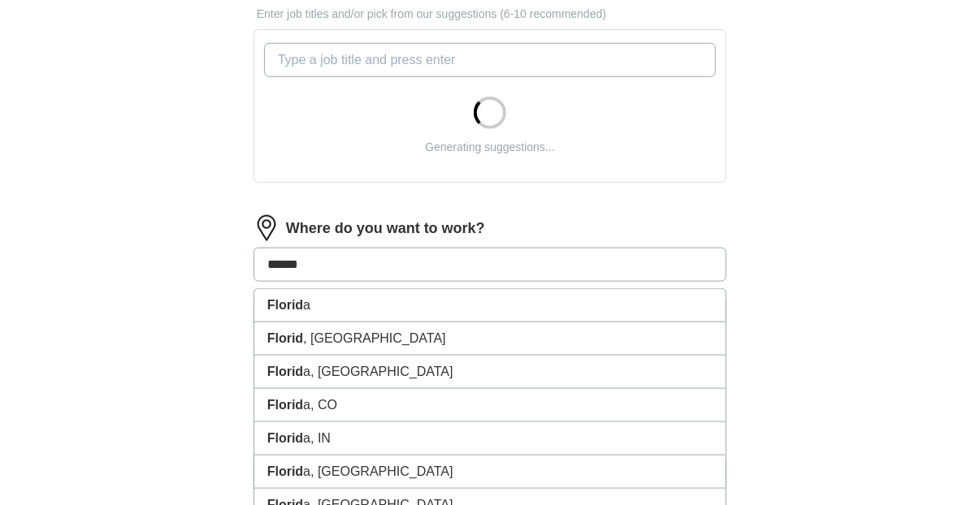
type input "*******"
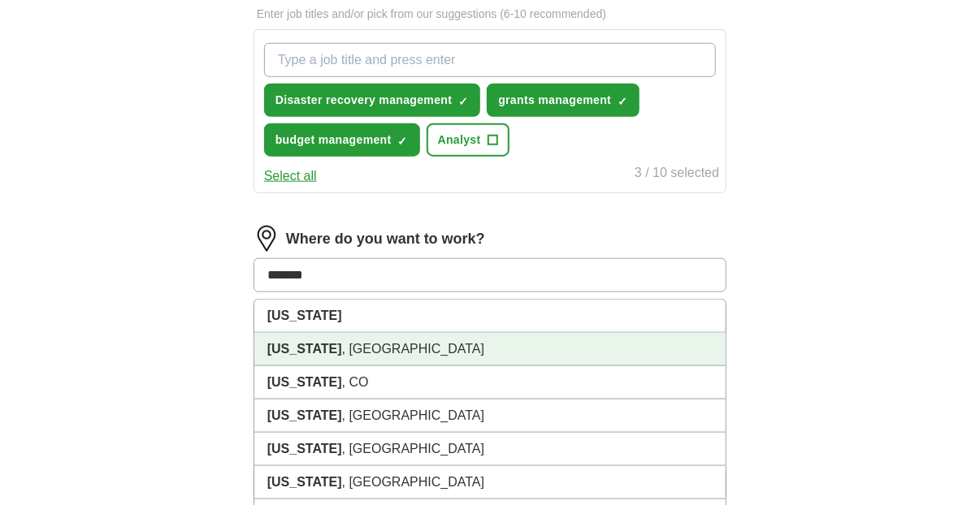
click at [271, 349] on strong "[US_STATE]" at bounding box center [304, 349] width 75 height 14
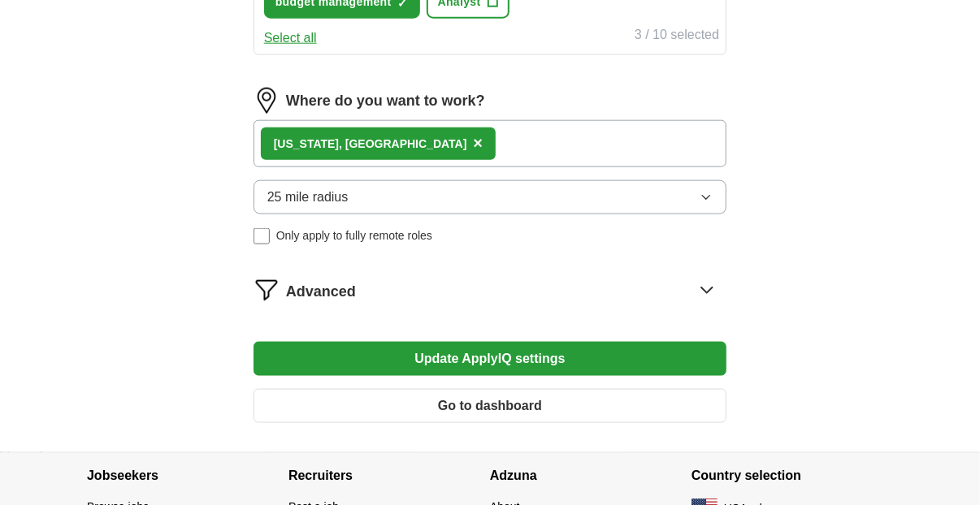
scroll to position [731, 0]
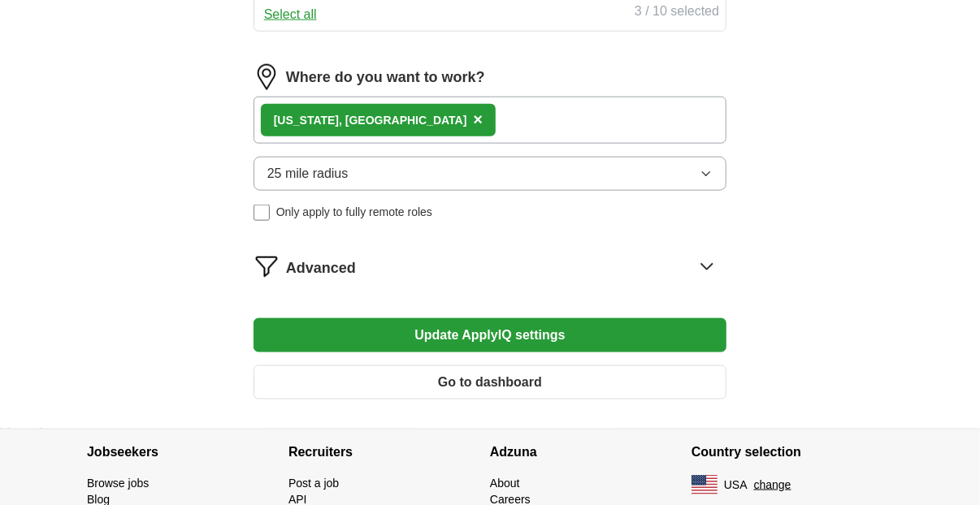
click at [471, 321] on button "Update ApplyIQ settings" at bounding box center [490, 336] width 473 height 34
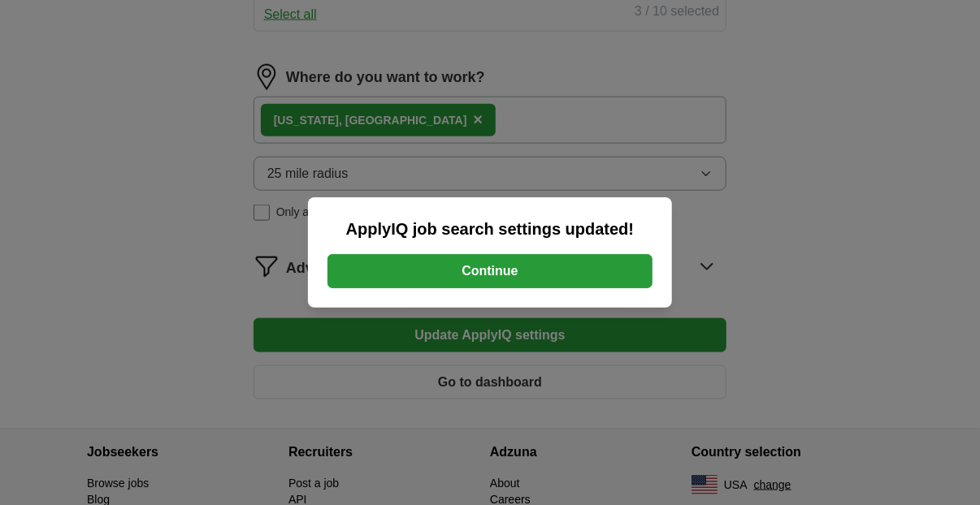
click at [482, 270] on button "Continue" at bounding box center [490, 271] width 325 height 34
click at [482, 270] on div "Advanced" at bounding box center [506, 267] width 440 height 26
